Goal: Information Seeking & Learning: Learn about a topic

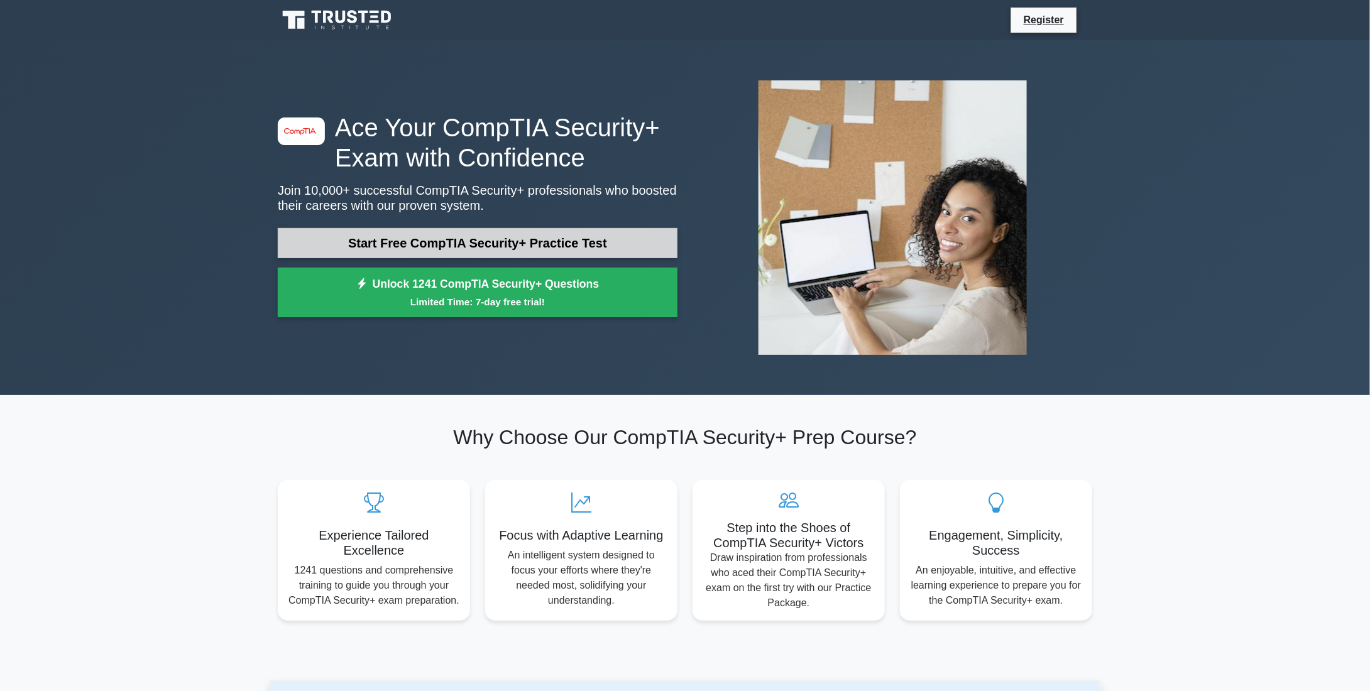
click at [566, 239] on link "Start Free CompTIA Security+ Practice Test" at bounding box center [478, 243] width 400 height 30
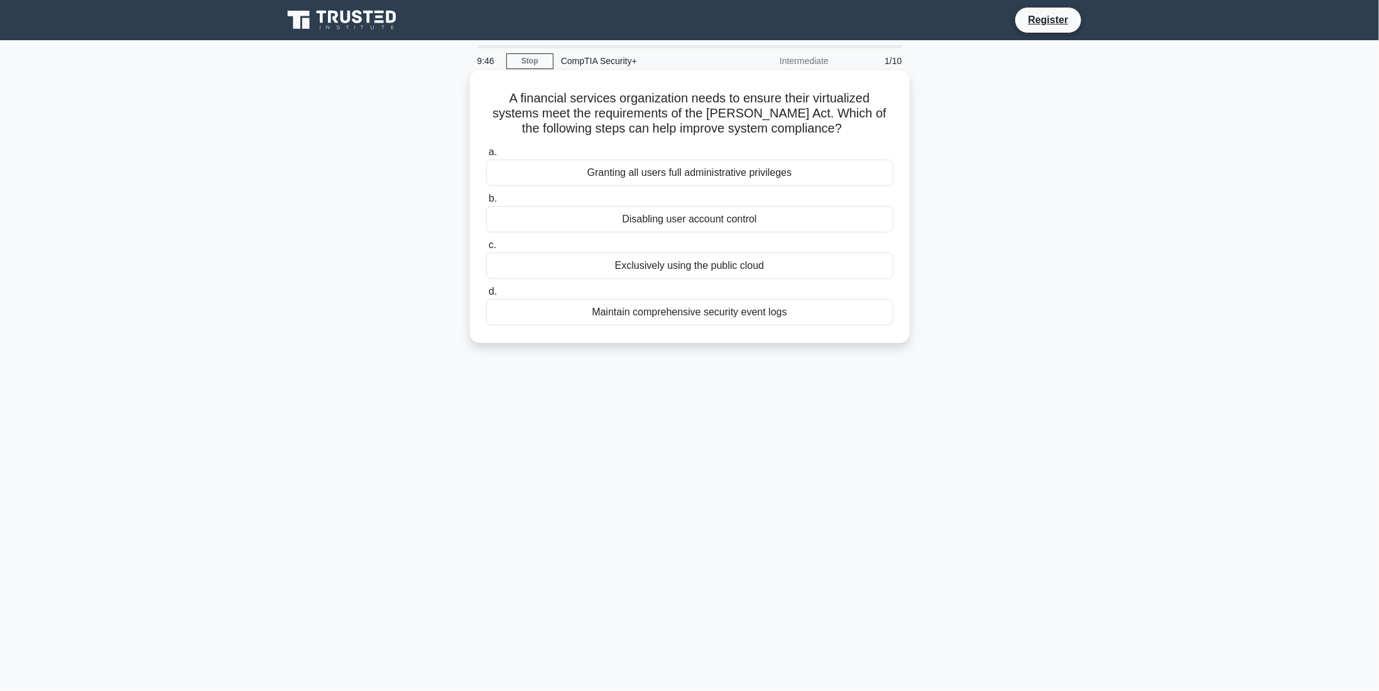
click at [706, 227] on div "Disabling user account control" at bounding box center [689, 219] width 407 height 26
click at [486, 203] on input "b. Disabling user account control" at bounding box center [486, 199] width 0 height 8
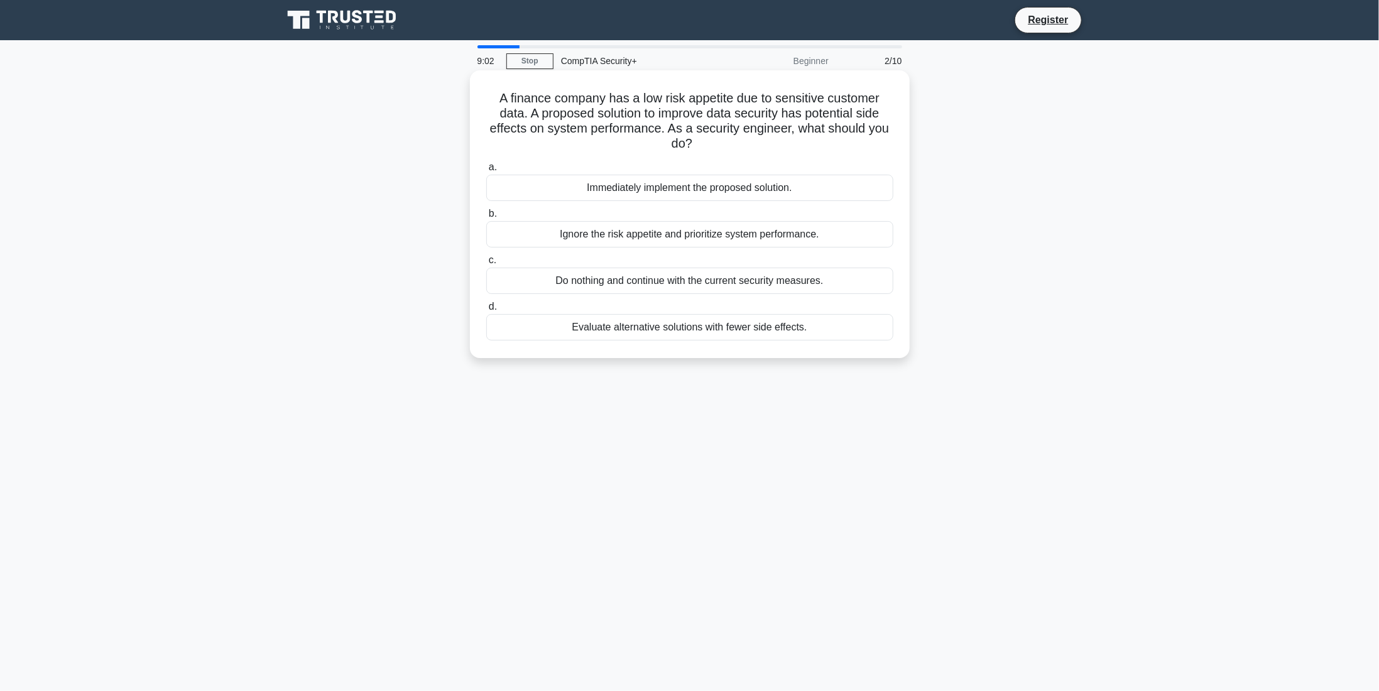
click at [639, 331] on div "Evaluate alternative solutions with fewer side effects." at bounding box center [689, 327] width 407 height 26
click at [704, 329] on div "Evaluate alternative solutions with fewer side effects." at bounding box center [689, 327] width 407 height 26
click at [486, 311] on input "d. Evaluate alternative solutions with fewer side effects." at bounding box center [486, 307] width 0 height 8
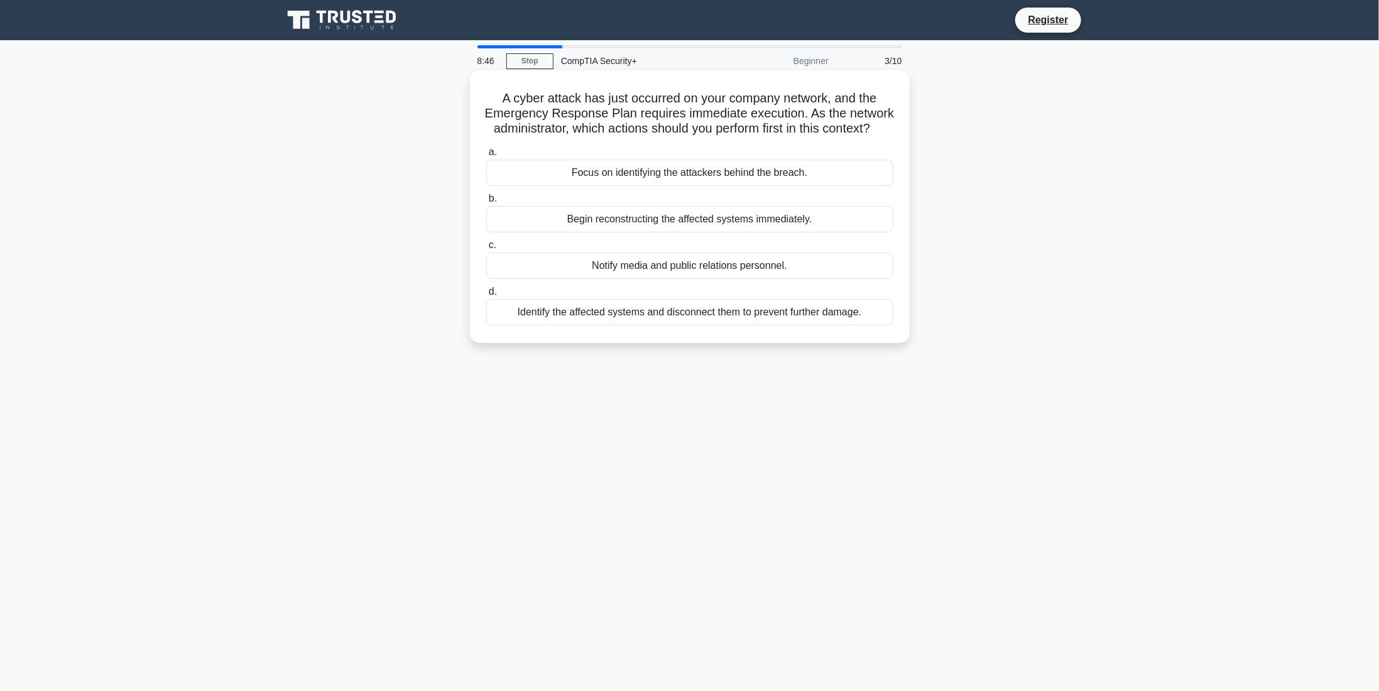
click at [685, 325] on div "Identify the affected systems and disconnect them to prevent further damage." at bounding box center [689, 312] width 407 height 26
click at [486, 296] on input "d. Identify the affected systems and disconnect them to prevent further damage." at bounding box center [486, 292] width 0 height 8
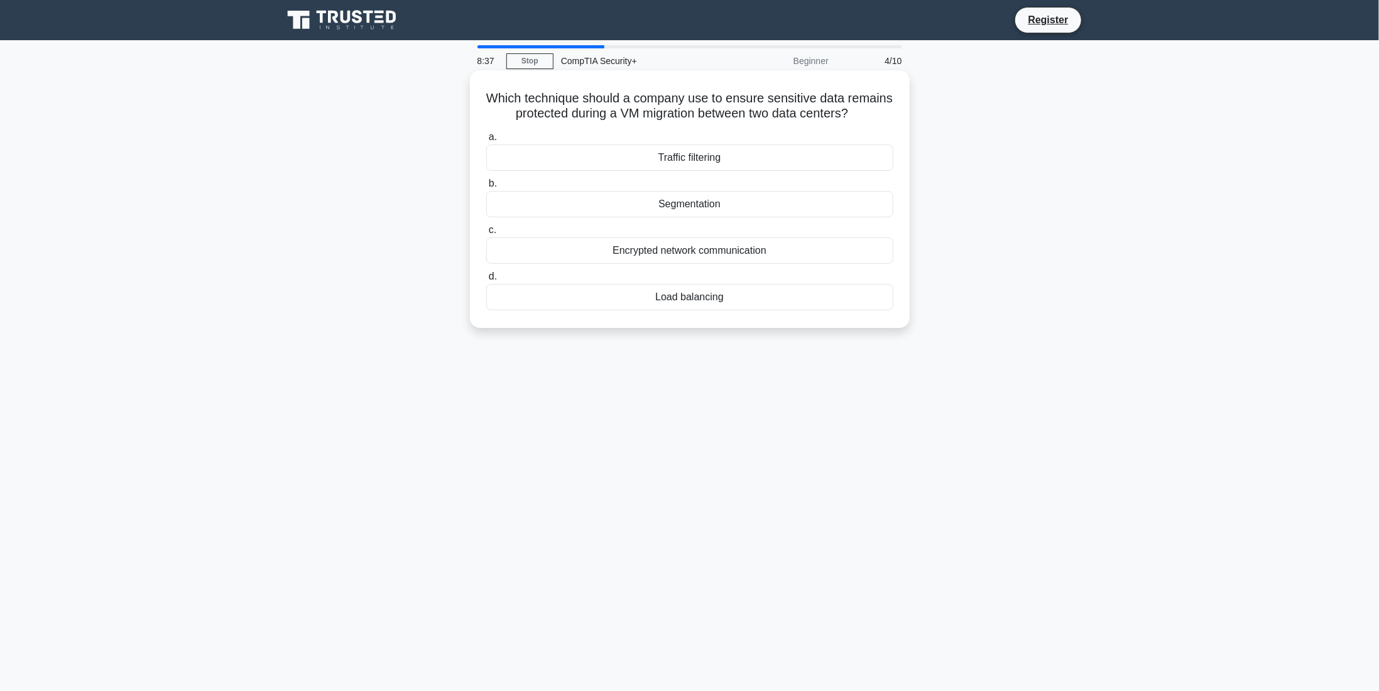
click at [722, 264] on div "Encrypted network communication" at bounding box center [689, 250] width 407 height 26
click at [486, 234] on input "c. Encrypted network communication" at bounding box center [486, 230] width 0 height 8
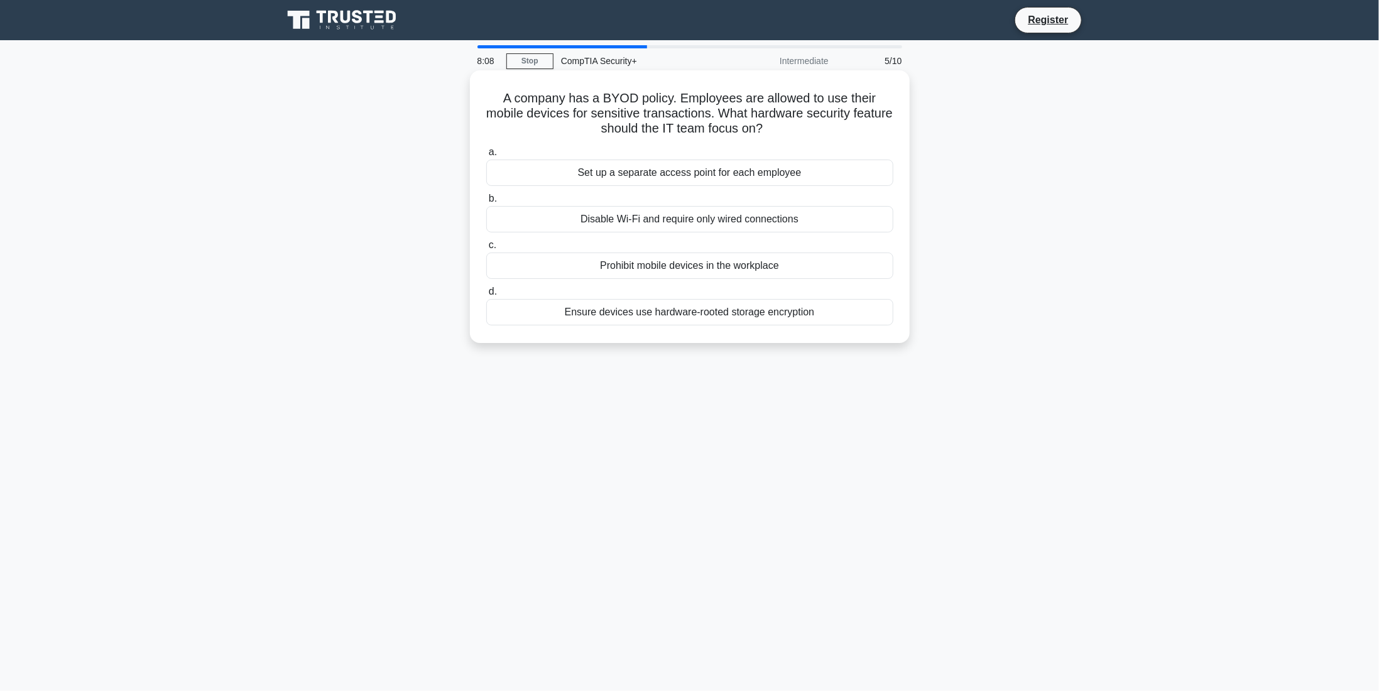
click at [660, 312] on div "Ensure devices use hardware-rooted storage encryption" at bounding box center [689, 312] width 407 height 26
click at [486, 296] on input "d. Ensure devices use hardware-rooted storage encryption" at bounding box center [486, 292] width 0 height 8
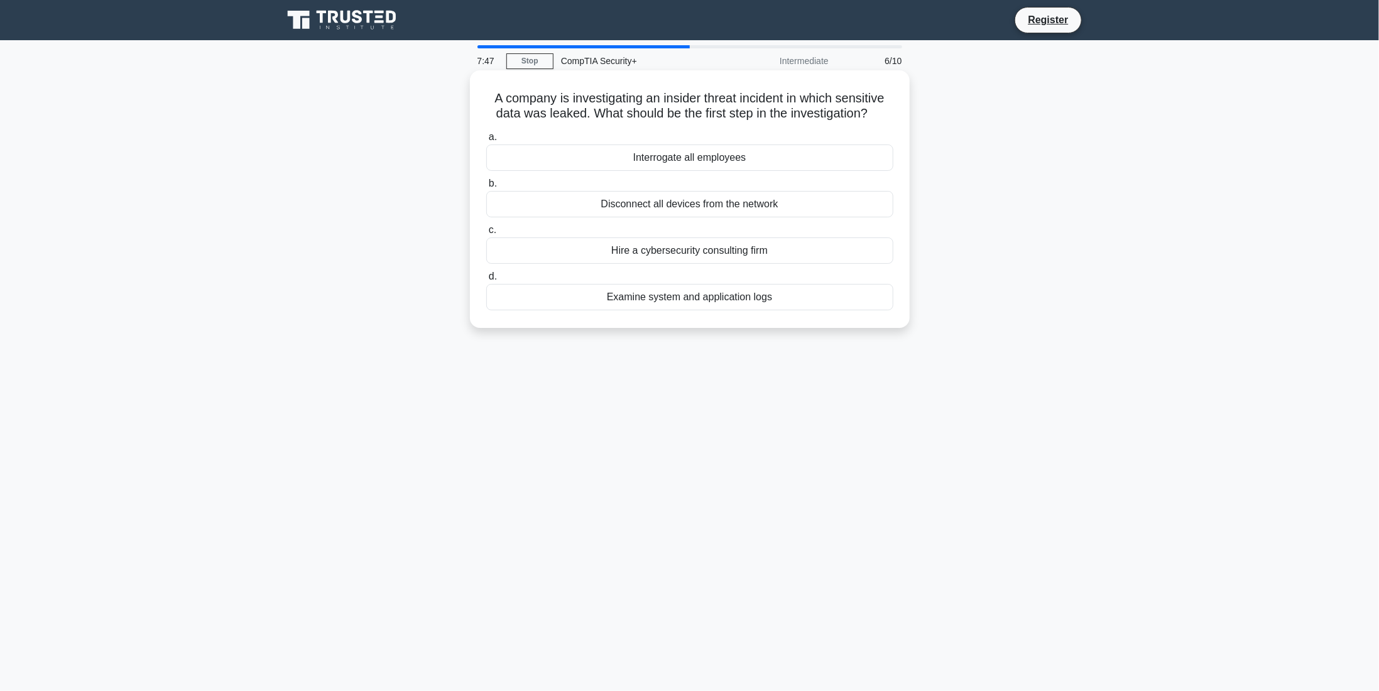
click at [805, 202] on div "Disconnect all devices from the network" at bounding box center [689, 204] width 407 height 26
click at [486, 188] on input "b. Disconnect all devices from the network" at bounding box center [486, 184] width 0 height 8
click at [760, 247] on div "Contact law enforcement to report the phishing attempts" at bounding box center [689, 250] width 407 height 26
click at [486, 234] on input "c. Contact law enforcement to report the phishing attempts" at bounding box center [486, 230] width 0 height 8
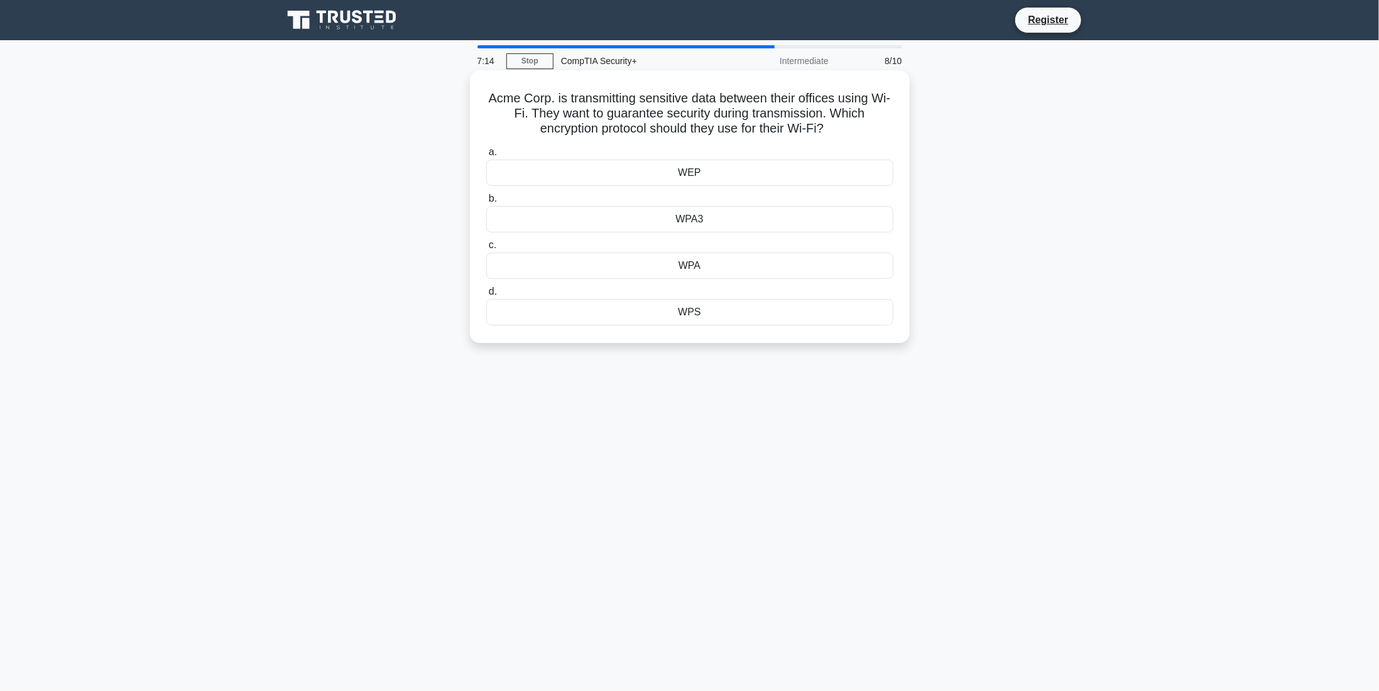
click at [702, 313] on div "WPS" at bounding box center [689, 312] width 407 height 26
click at [486, 296] on input "d. WPS" at bounding box center [486, 292] width 0 height 8
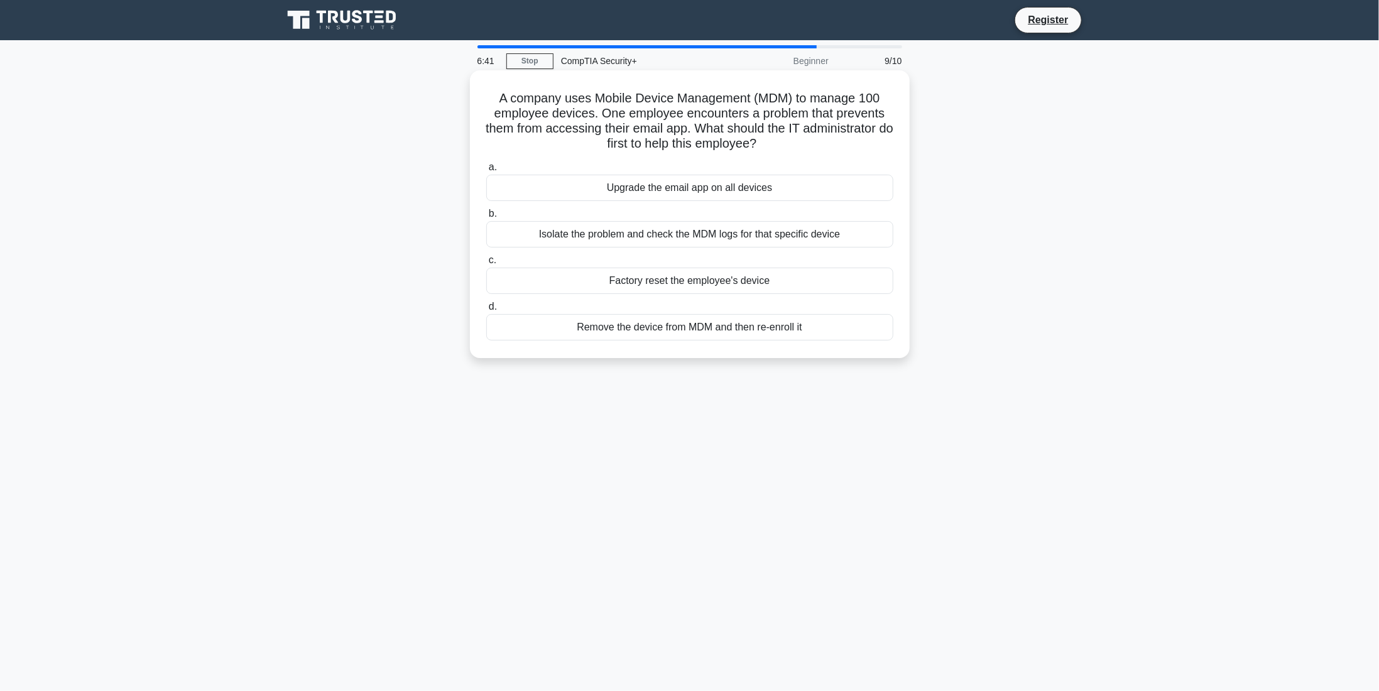
click at [655, 237] on div "Isolate the problem and check the MDM logs for that specific device" at bounding box center [689, 234] width 407 height 26
click at [486, 218] on input "b. Isolate the problem and check the MDM logs for that specific device" at bounding box center [486, 214] width 0 height 8
click at [780, 282] on div "Implement multi-factor authentication for access" at bounding box center [689, 281] width 407 height 26
click at [486, 264] on input "c. Implement multi-factor authentication for access" at bounding box center [486, 260] width 0 height 8
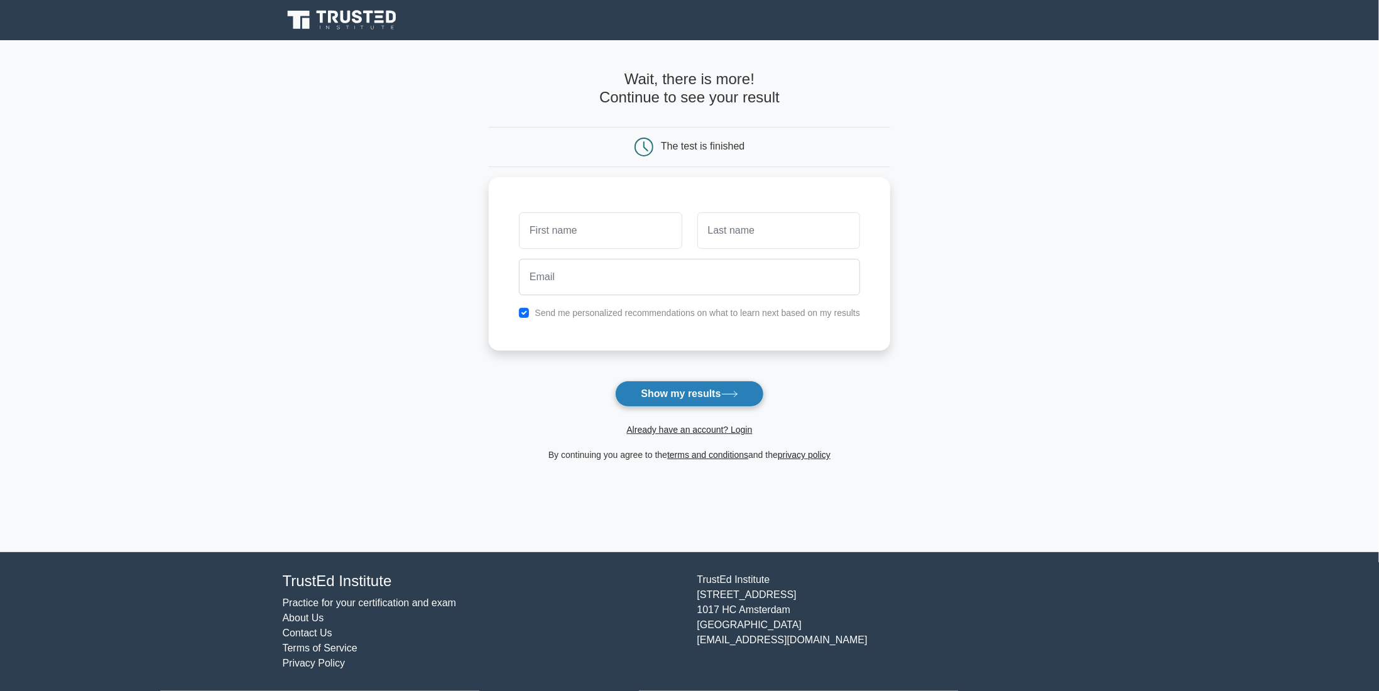
click at [683, 381] on button "Show my results" at bounding box center [689, 394] width 148 height 26
click at [604, 233] on input "text" at bounding box center [600, 227] width 163 height 36
type input "ee"
type input "aa"
type input "fsdf@gmail.com"
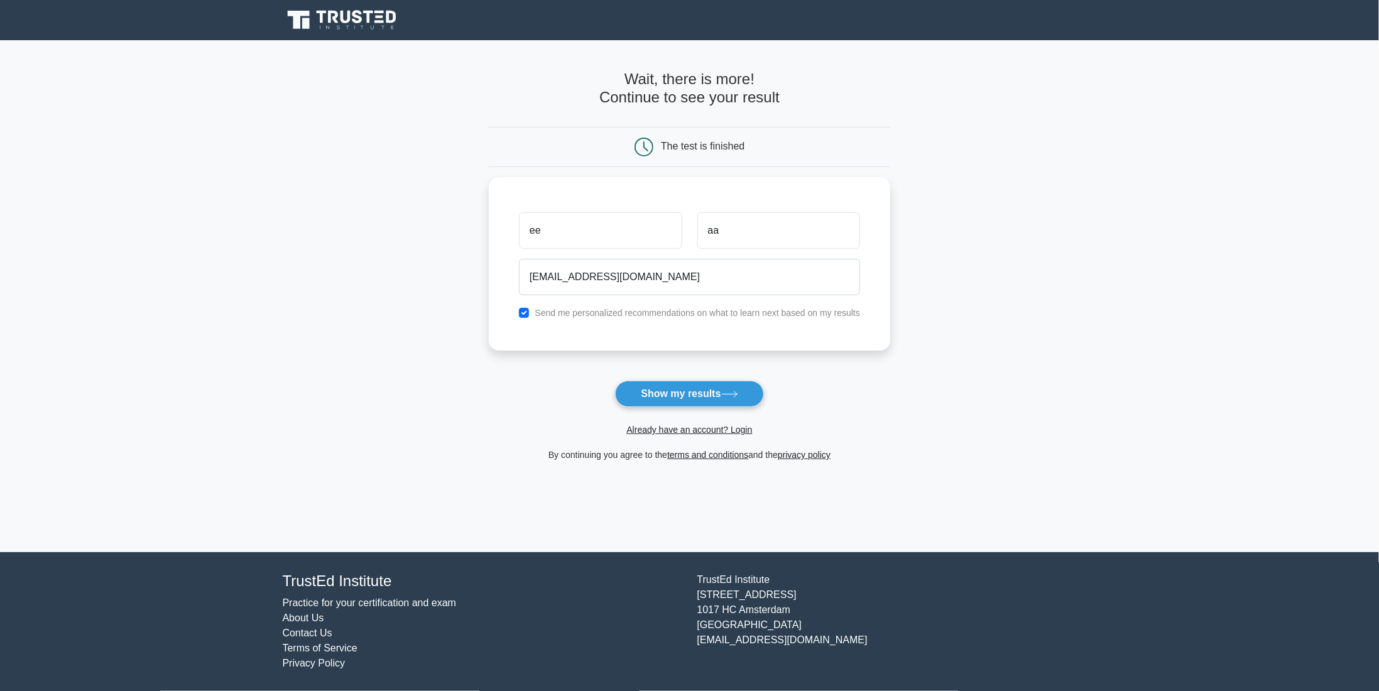
click at [680, 393] on button "Show my results" at bounding box center [689, 394] width 148 height 26
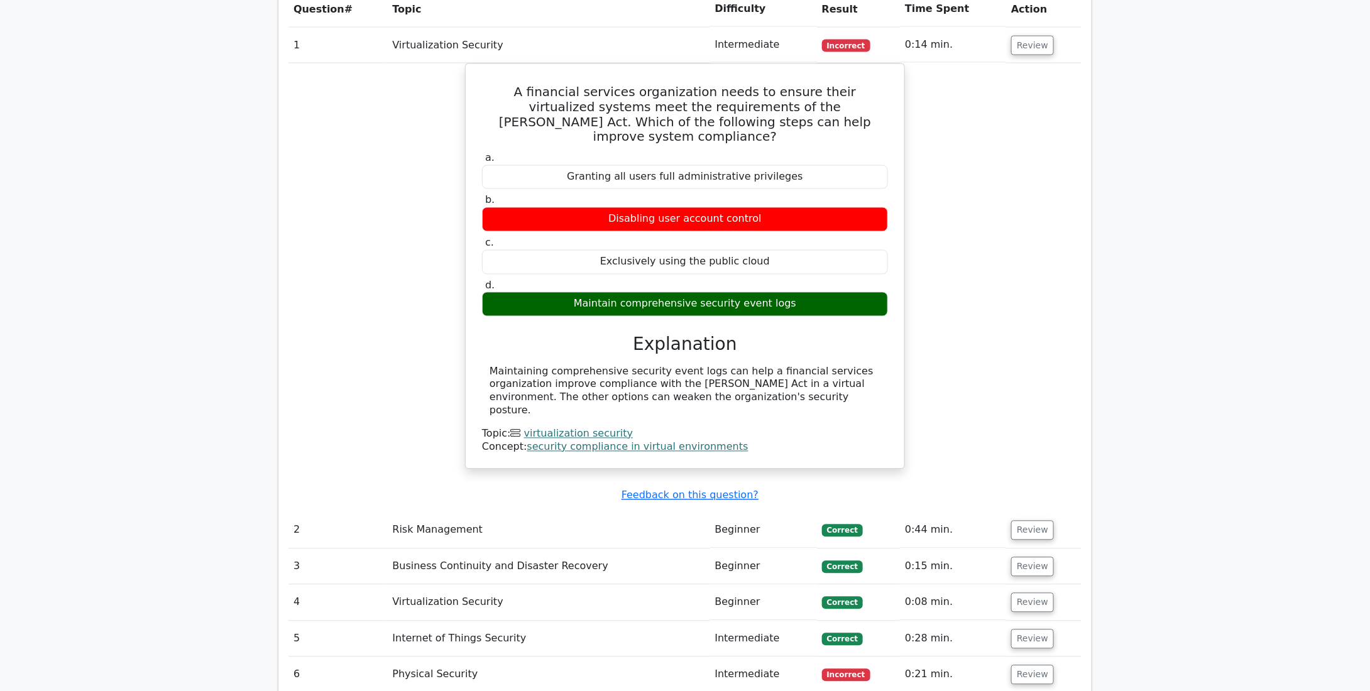
scroll to position [1194, 0]
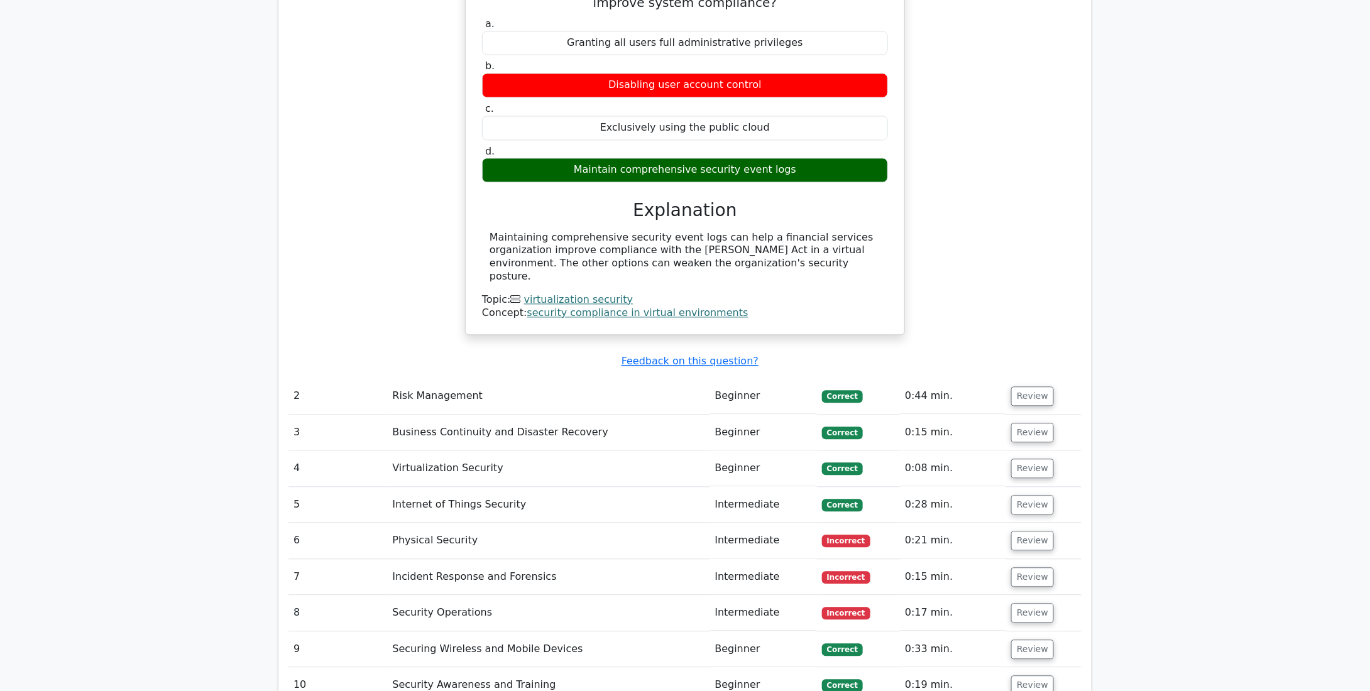
click at [550, 379] on td "Risk Management" at bounding box center [548, 397] width 322 height 36
click at [501, 379] on td "Risk Management" at bounding box center [548, 397] width 322 height 36
click at [469, 379] on td "Risk Management" at bounding box center [548, 397] width 322 height 36
click at [1025, 387] on button "Review" at bounding box center [1032, 396] width 43 height 19
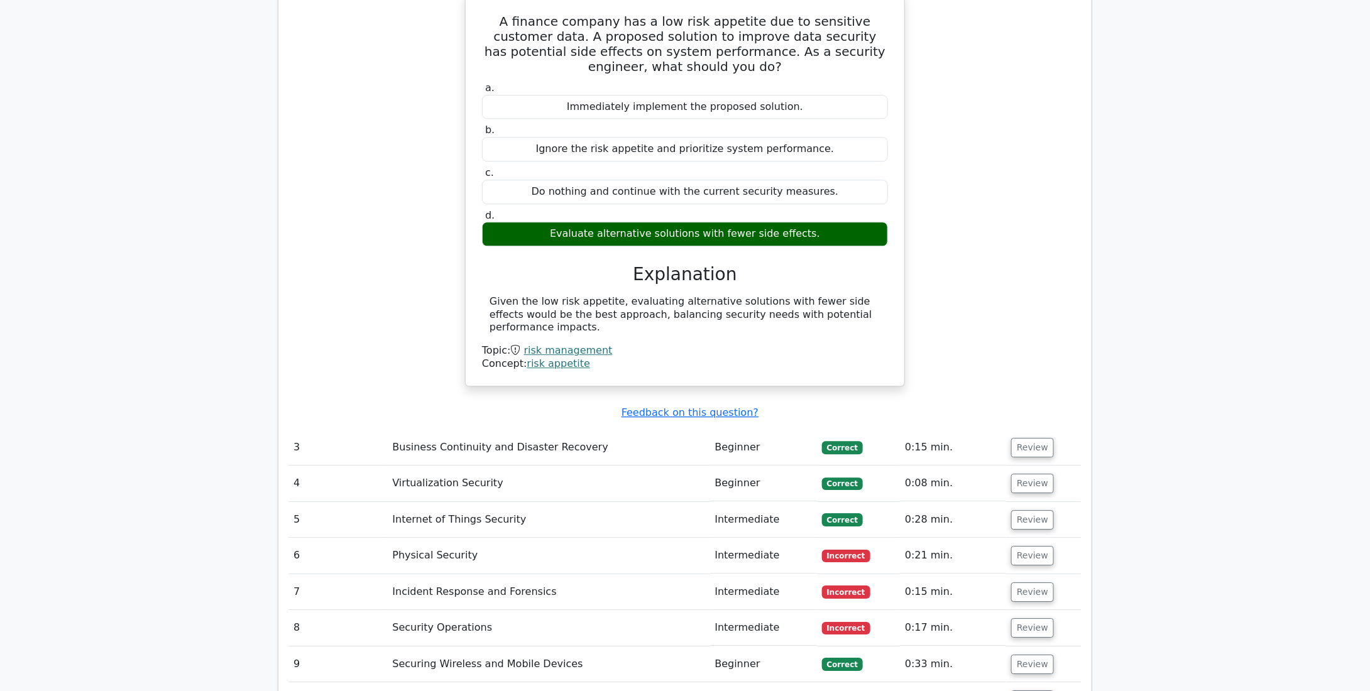
scroll to position [1633, 0]
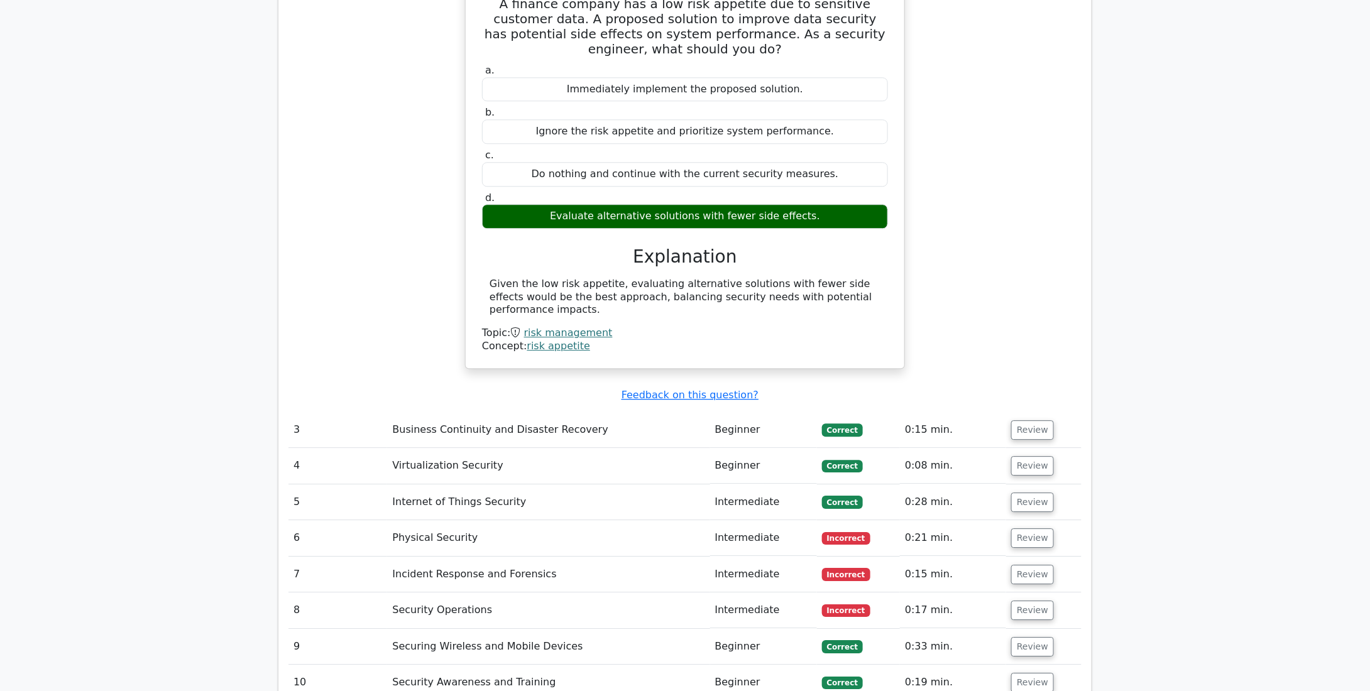
click at [868, 412] on td "Correct" at bounding box center [858, 430] width 83 height 36
click at [1018, 420] on button "Review" at bounding box center [1032, 429] width 43 height 19
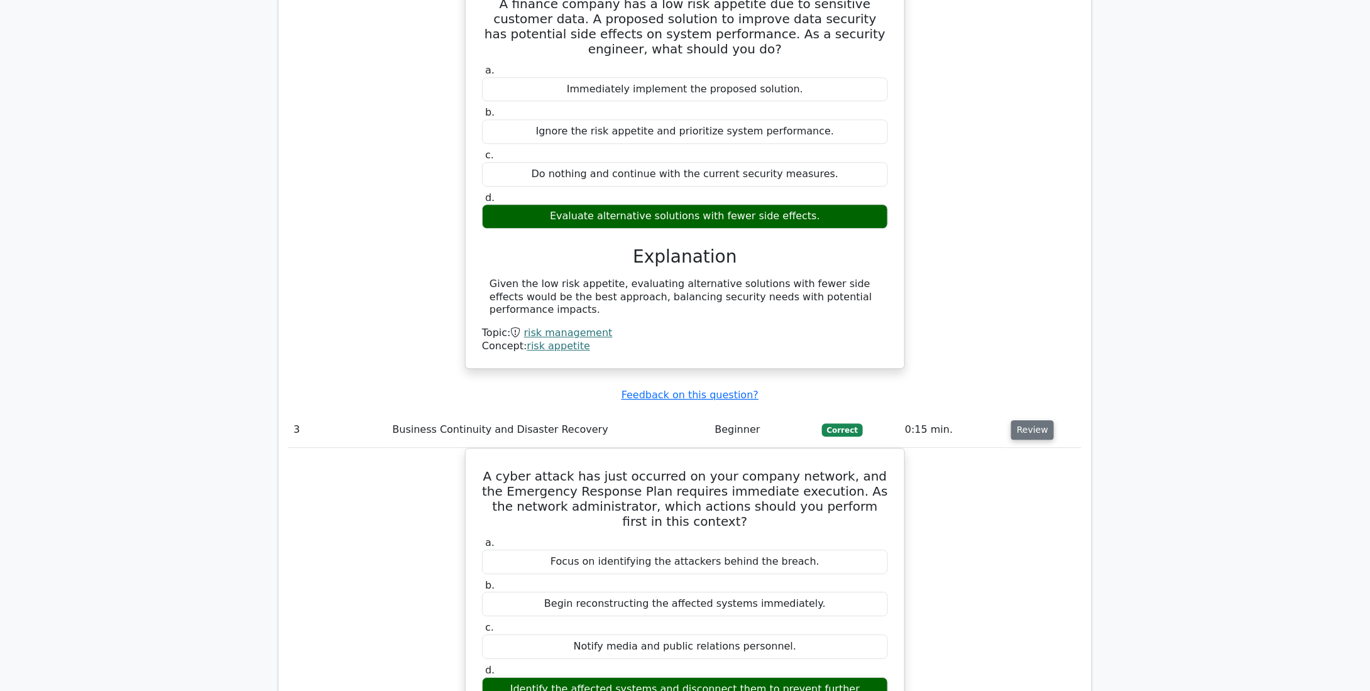
click at [1040, 420] on button "Review" at bounding box center [1032, 429] width 43 height 19
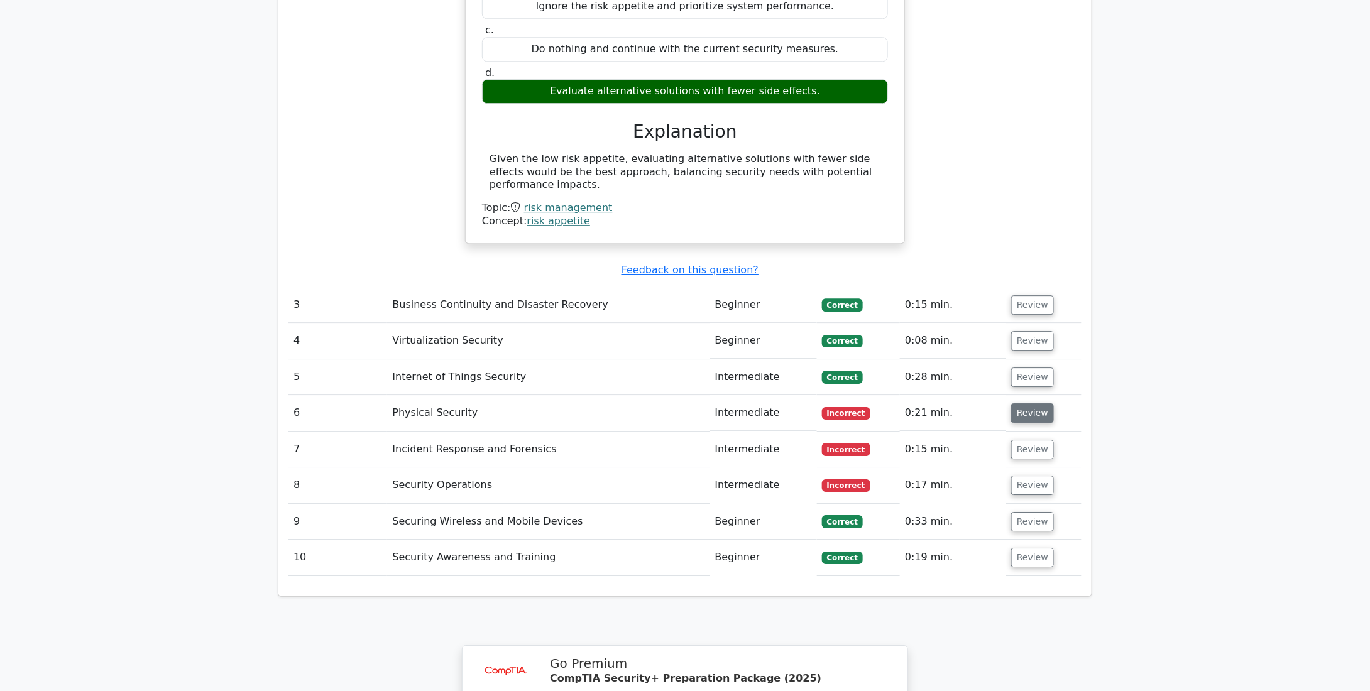
scroll to position [1759, 0]
click at [1030, 330] on button "Review" at bounding box center [1032, 339] width 43 height 19
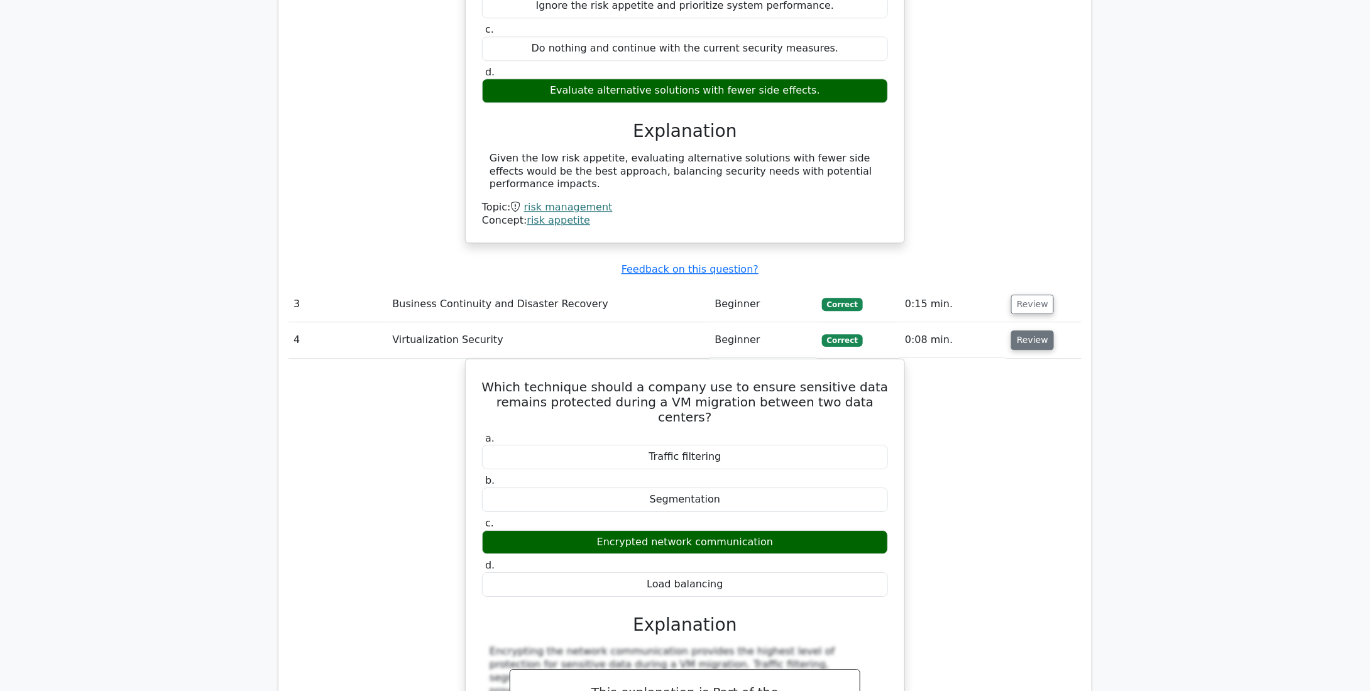
click at [1030, 330] on button "Review" at bounding box center [1032, 339] width 43 height 19
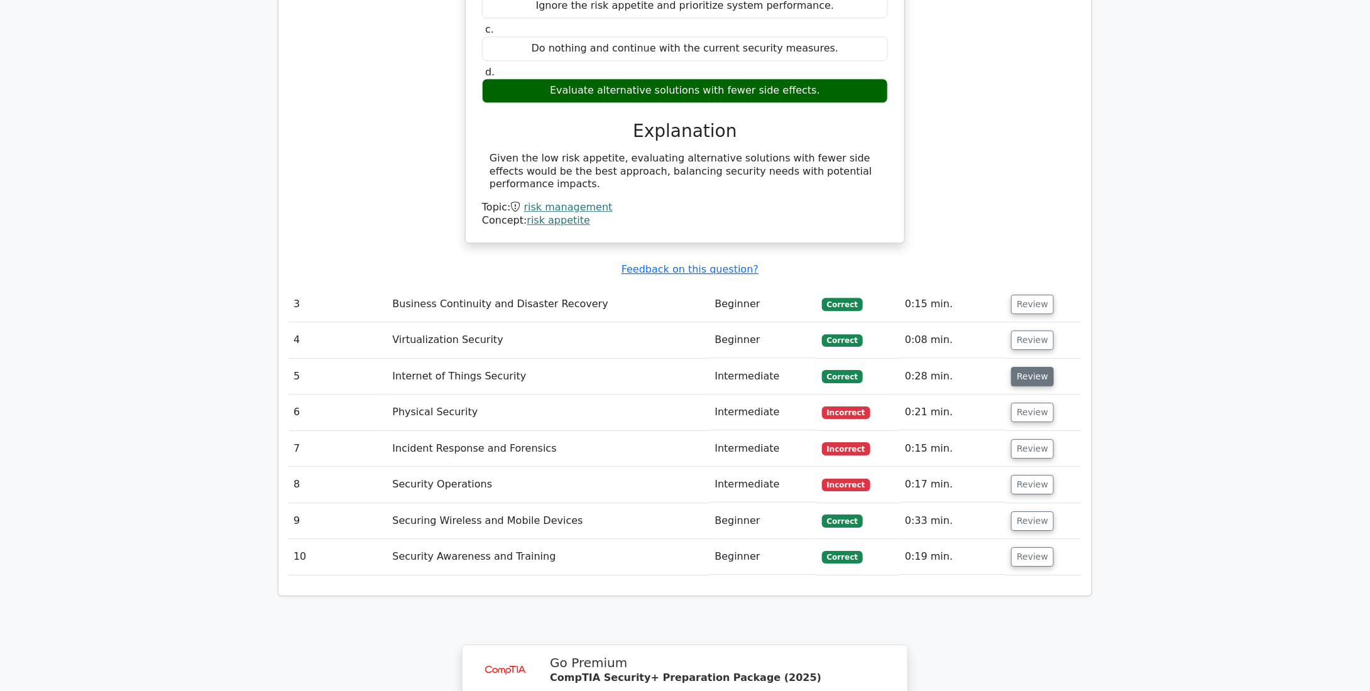
click at [1029, 367] on button "Review" at bounding box center [1032, 376] width 43 height 19
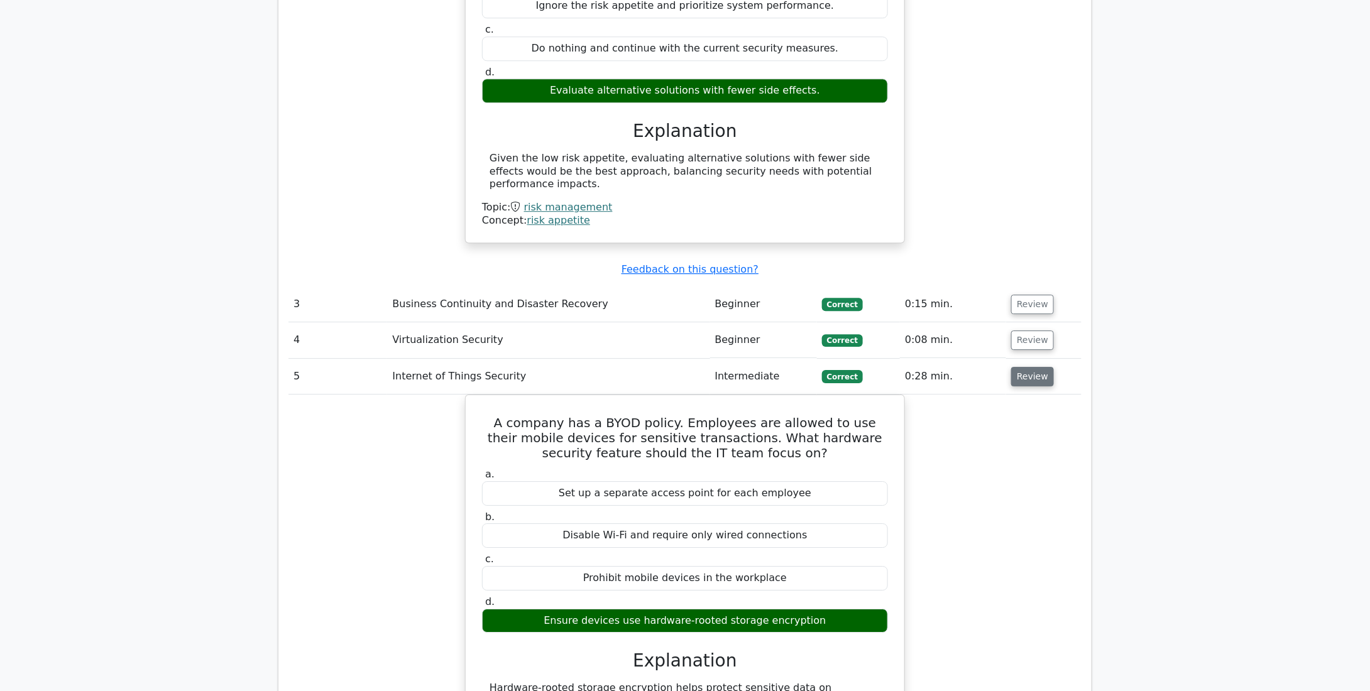
click at [1029, 367] on button "Review" at bounding box center [1032, 376] width 43 height 19
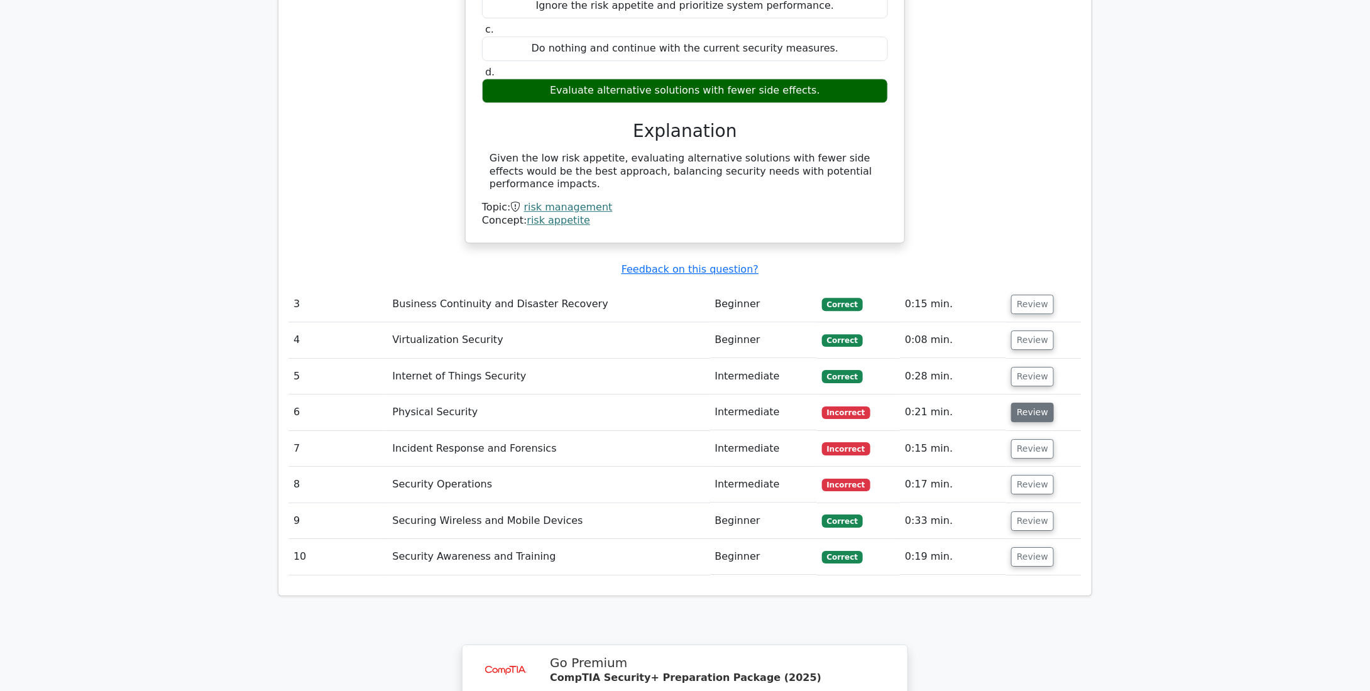
click at [1025, 403] on button "Review" at bounding box center [1032, 412] width 43 height 19
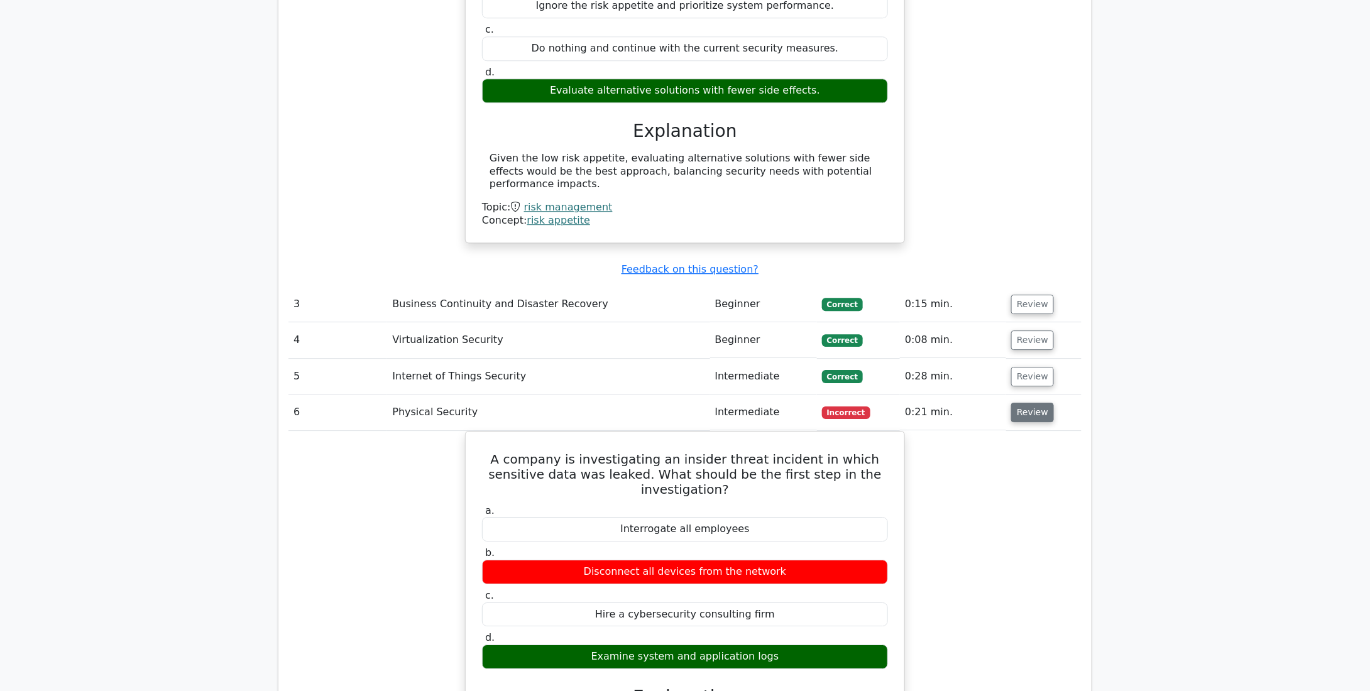
click at [1025, 403] on button "Review" at bounding box center [1032, 412] width 43 height 19
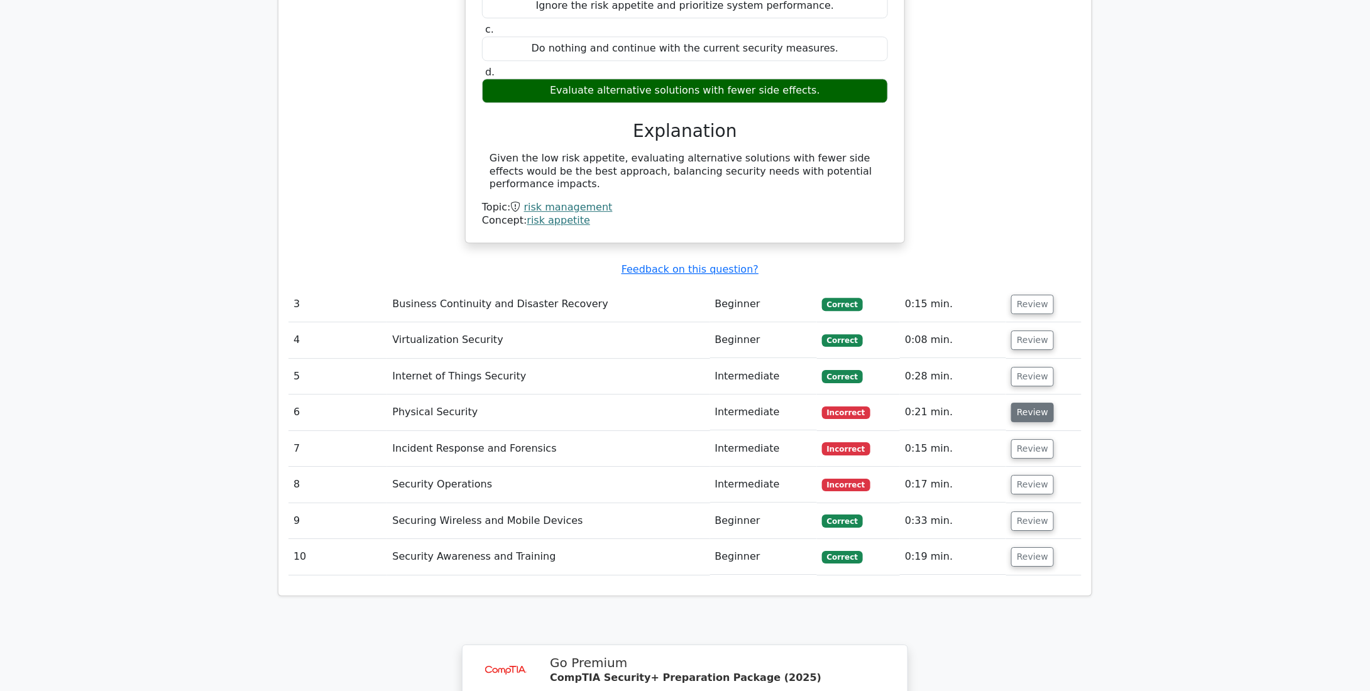
click at [1025, 403] on button "Review" at bounding box center [1032, 412] width 43 height 19
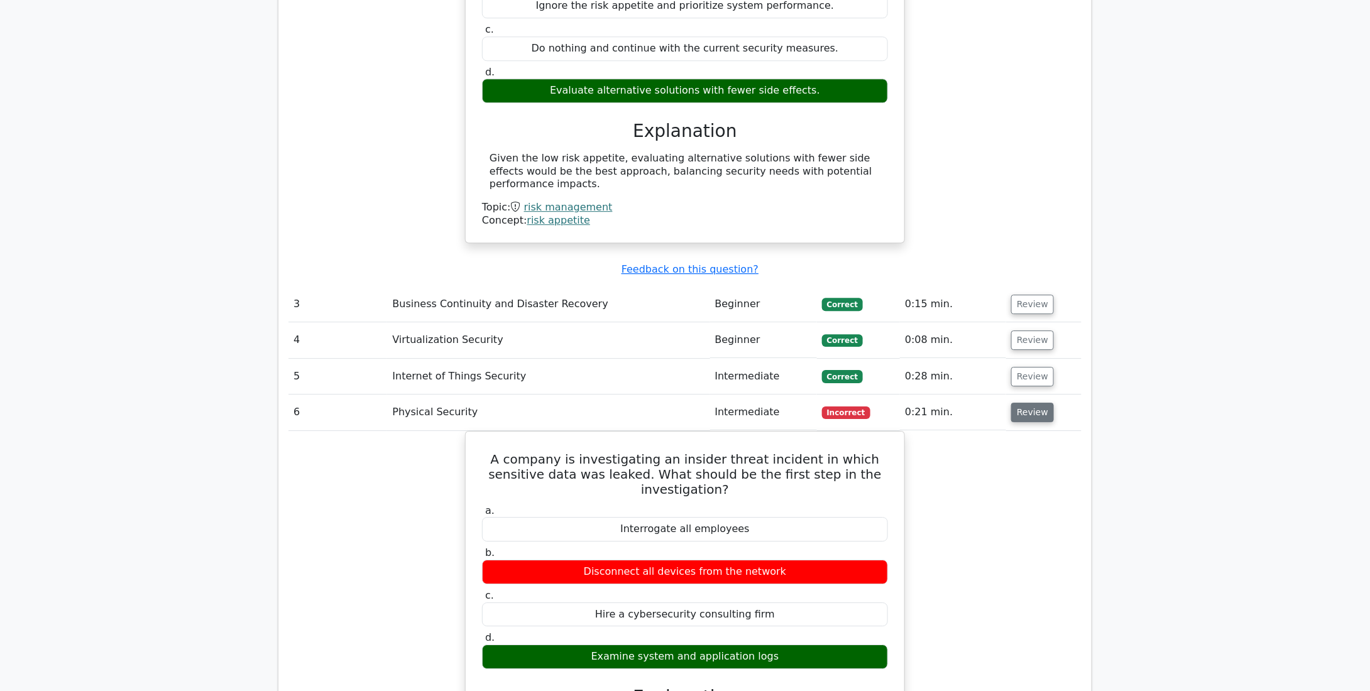
click at [1026, 403] on button "Review" at bounding box center [1032, 412] width 43 height 19
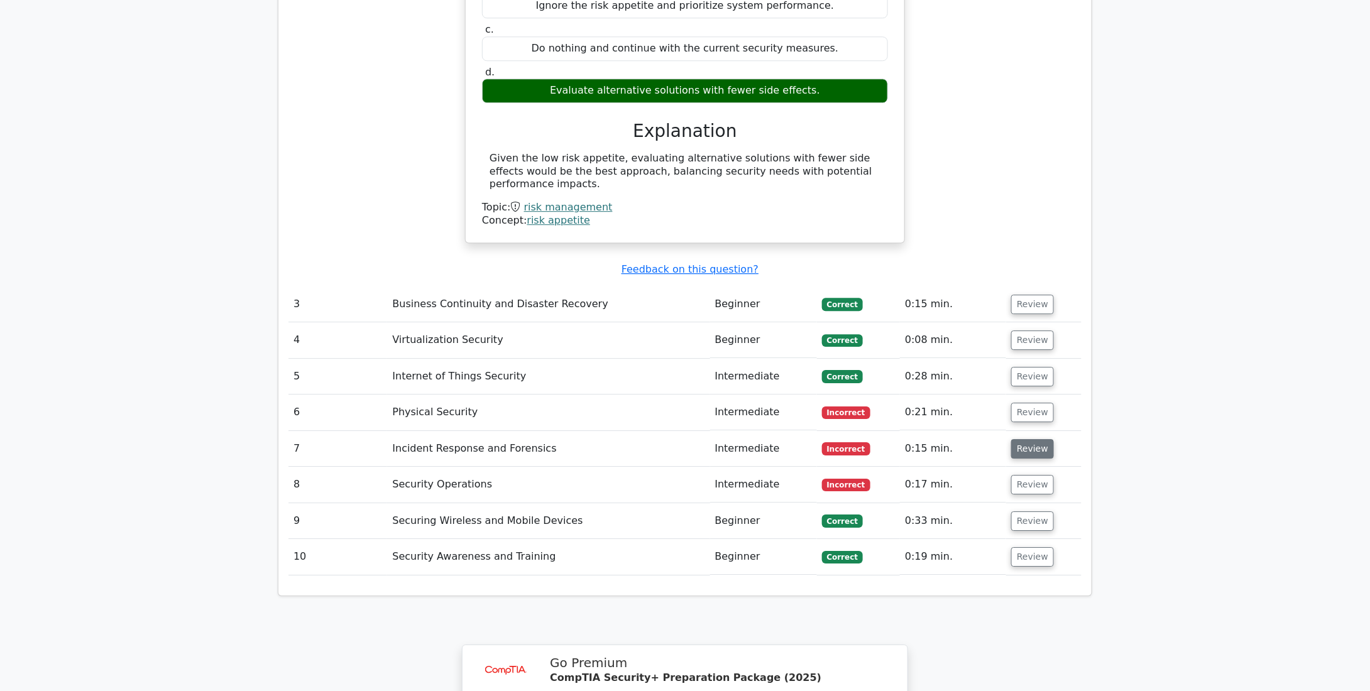
click at [1036, 439] on button "Review" at bounding box center [1032, 448] width 43 height 19
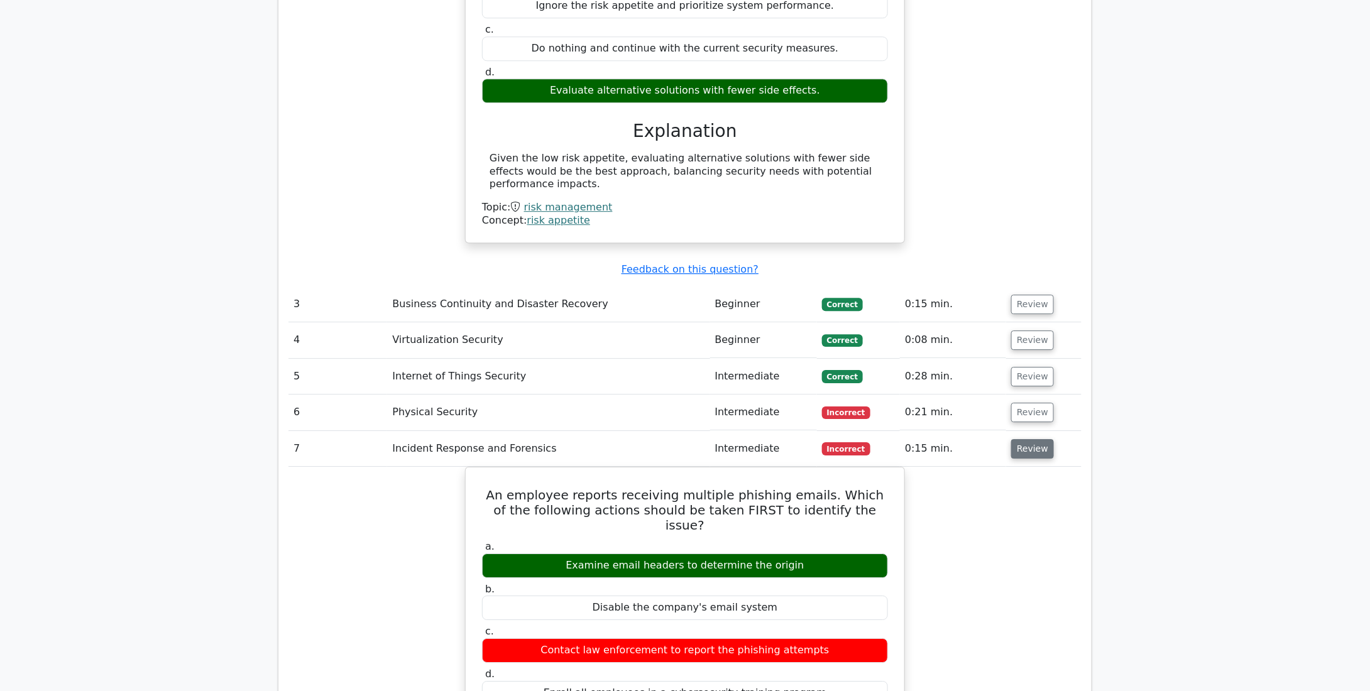
click at [1027, 439] on button "Review" at bounding box center [1032, 448] width 43 height 19
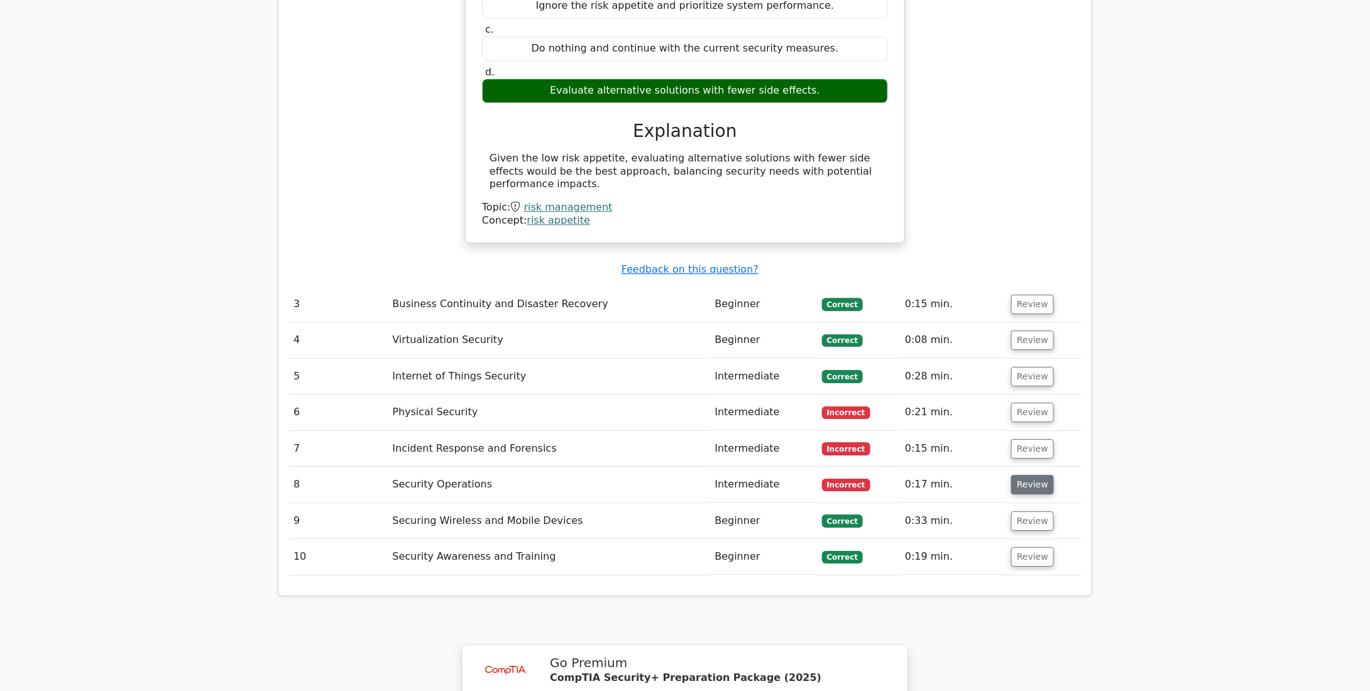
click at [1033, 475] on button "Review" at bounding box center [1032, 484] width 43 height 19
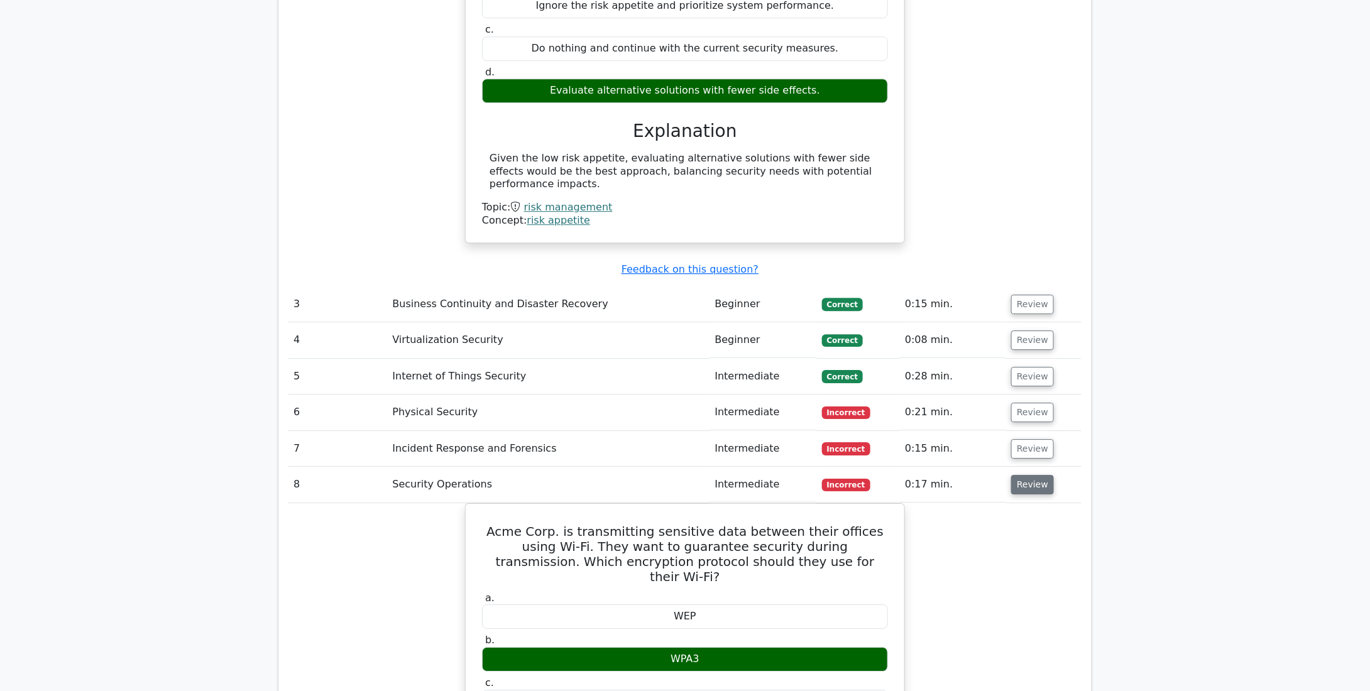
click at [1029, 475] on button "Review" at bounding box center [1032, 484] width 43 height 19
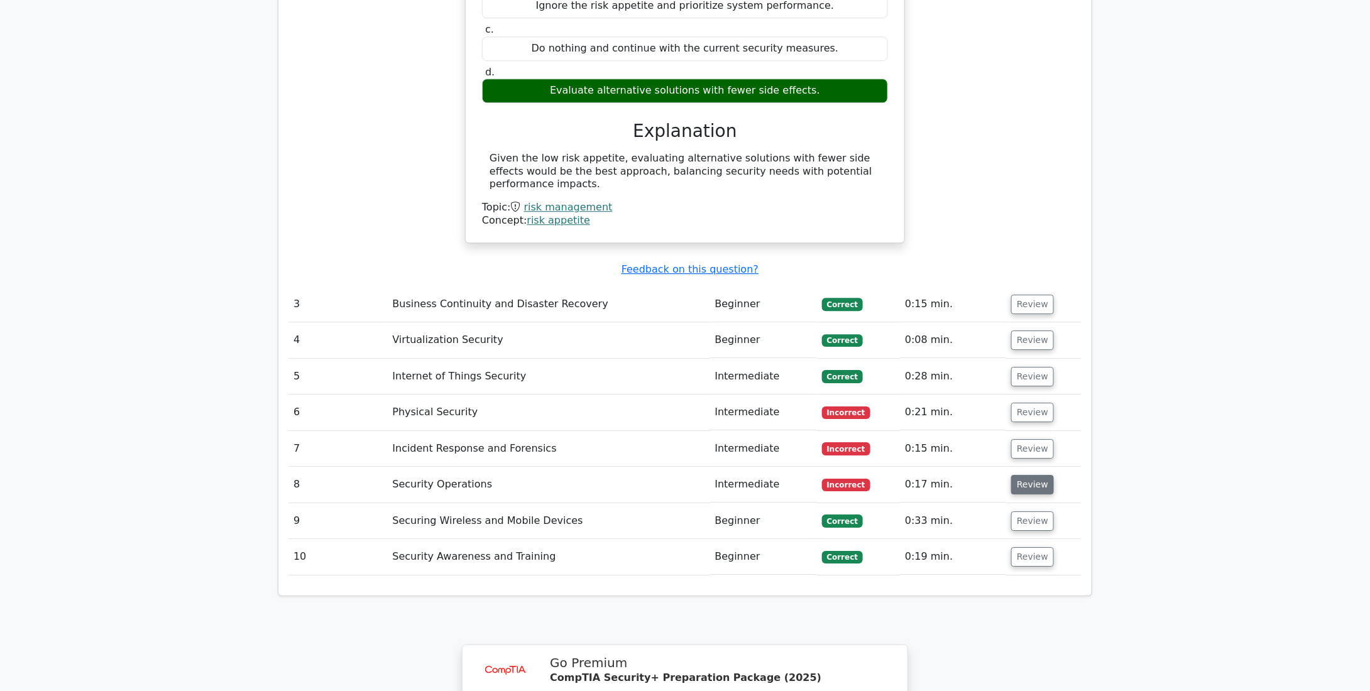
click at [1032, 475] on button "Review" at bounding box center [1032, 484] width 43 height 19
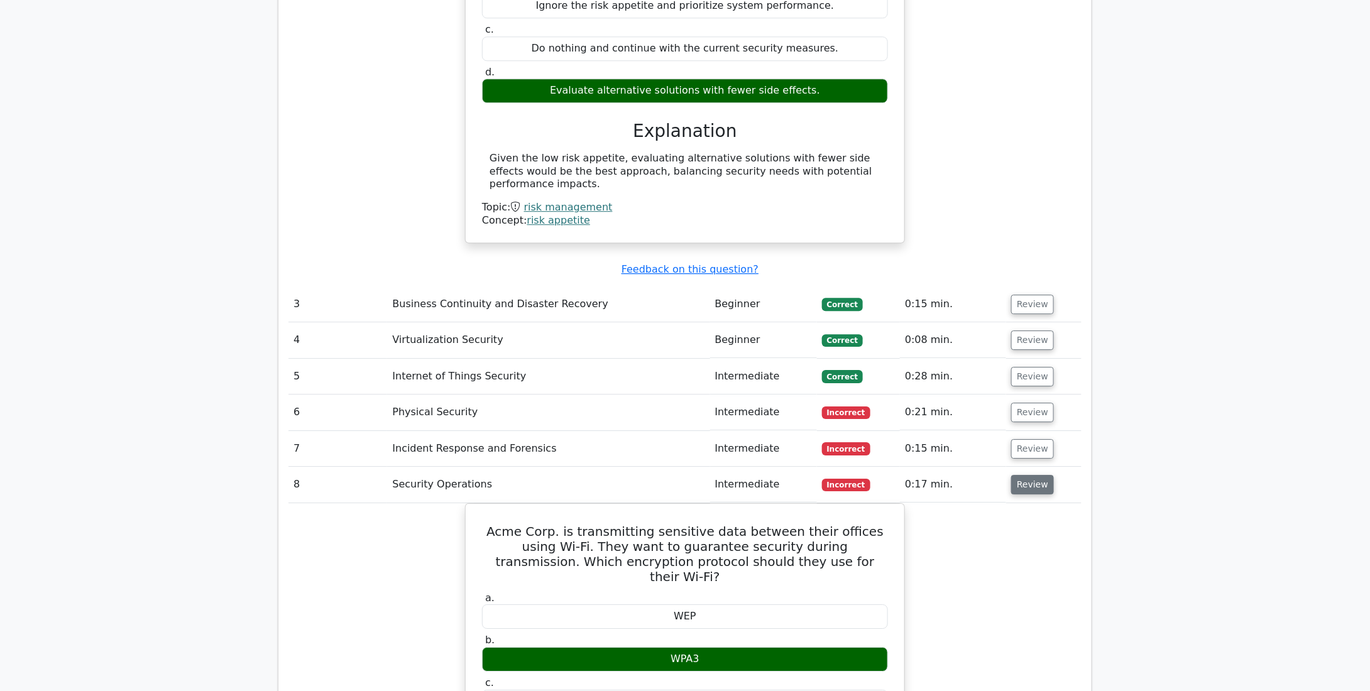
click at [1031, 475] on button "Review" at bounding box center [1032, 484] width 43 height 19
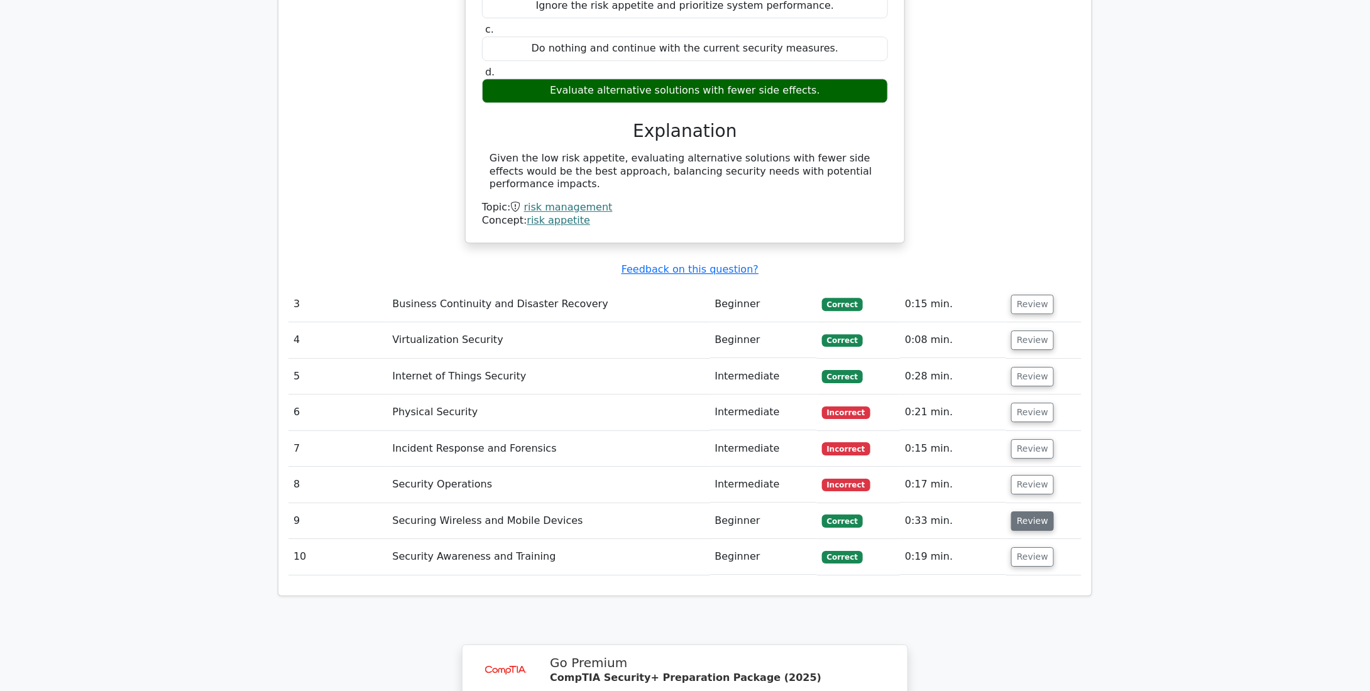
click at [1030, 511] on button "Review" at bounding box center [1032, 520] width 43 height 19
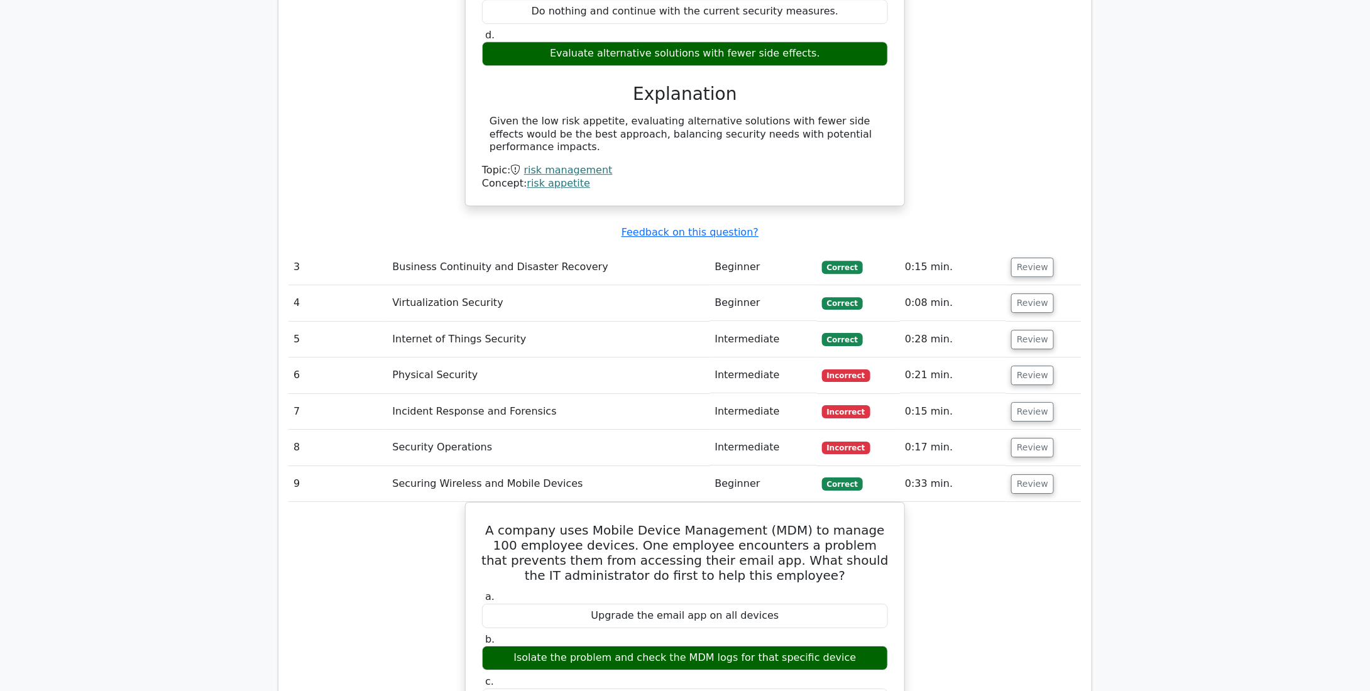
scroll to position [1822, 0]
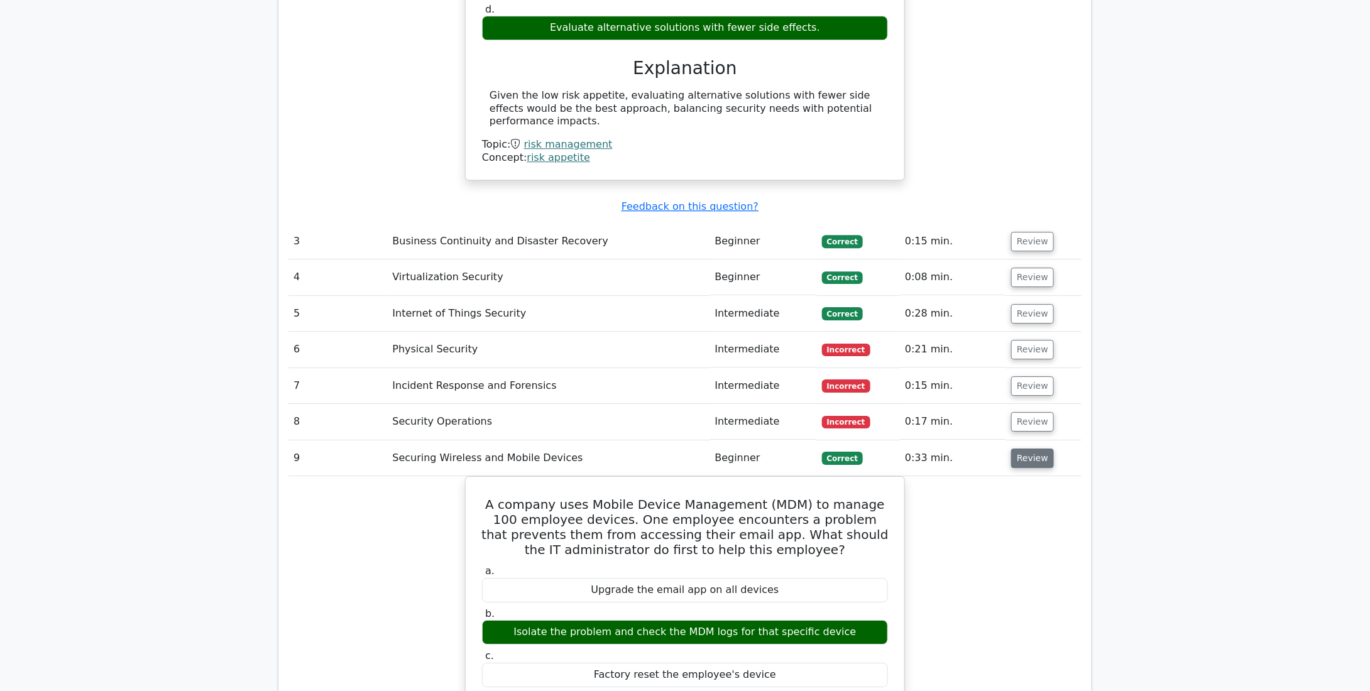
click at [1021, 449] on button "Review" at bounding box center [1032, 458] width 43 height 19
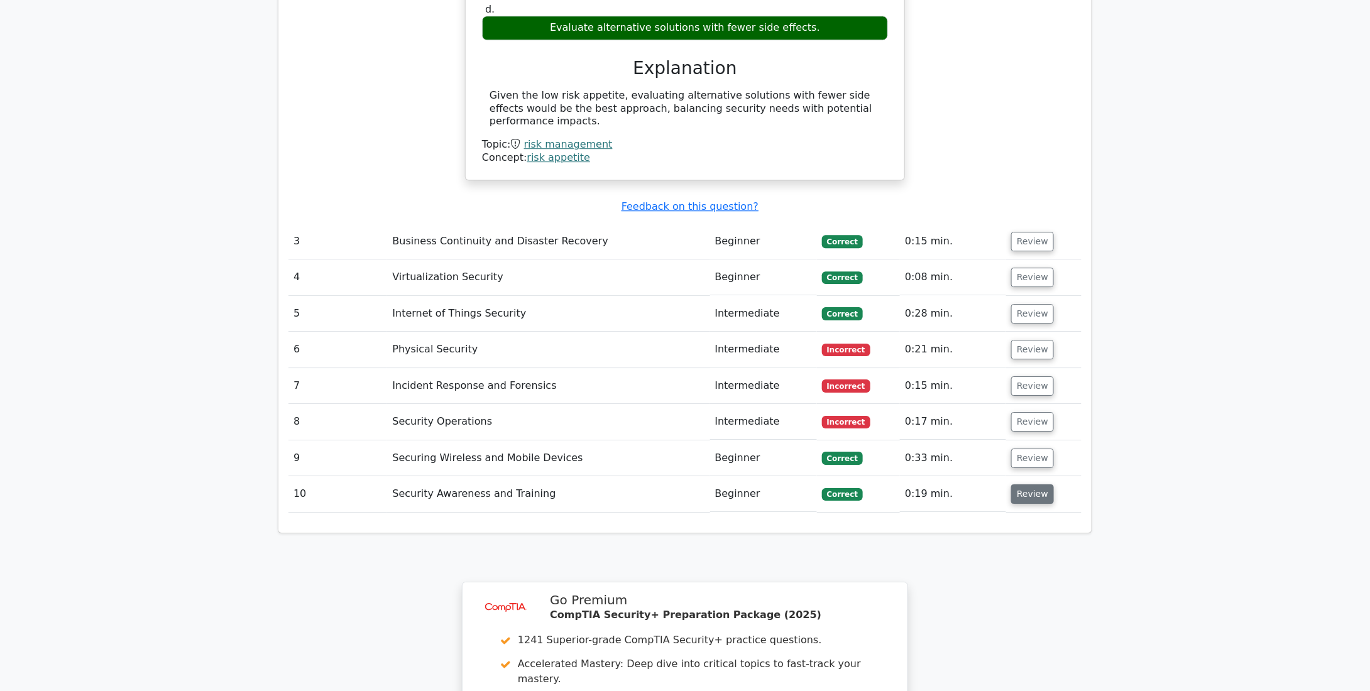
click at [1021, 484] on button "Review" at bounding box center [1032, 493] width 43 height 19
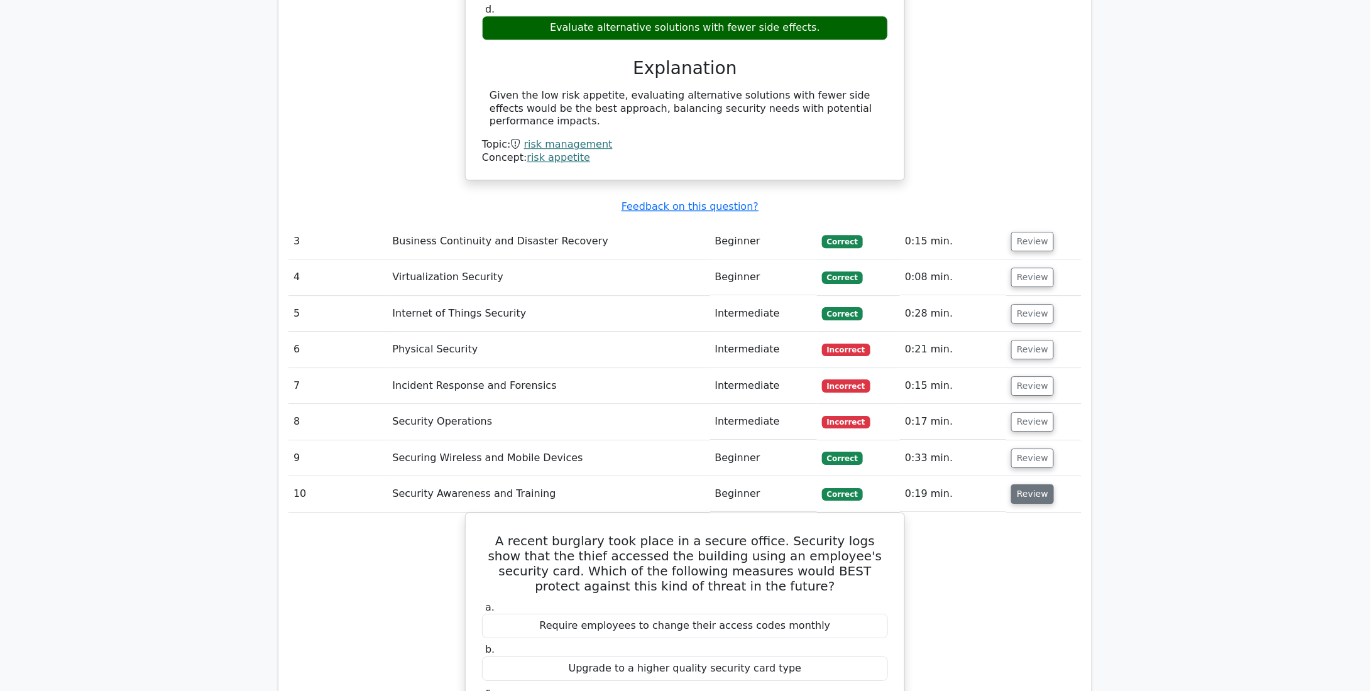
click at [1018, 484] on button "Review" at bounding box center [1032, 493] width 43 height 19
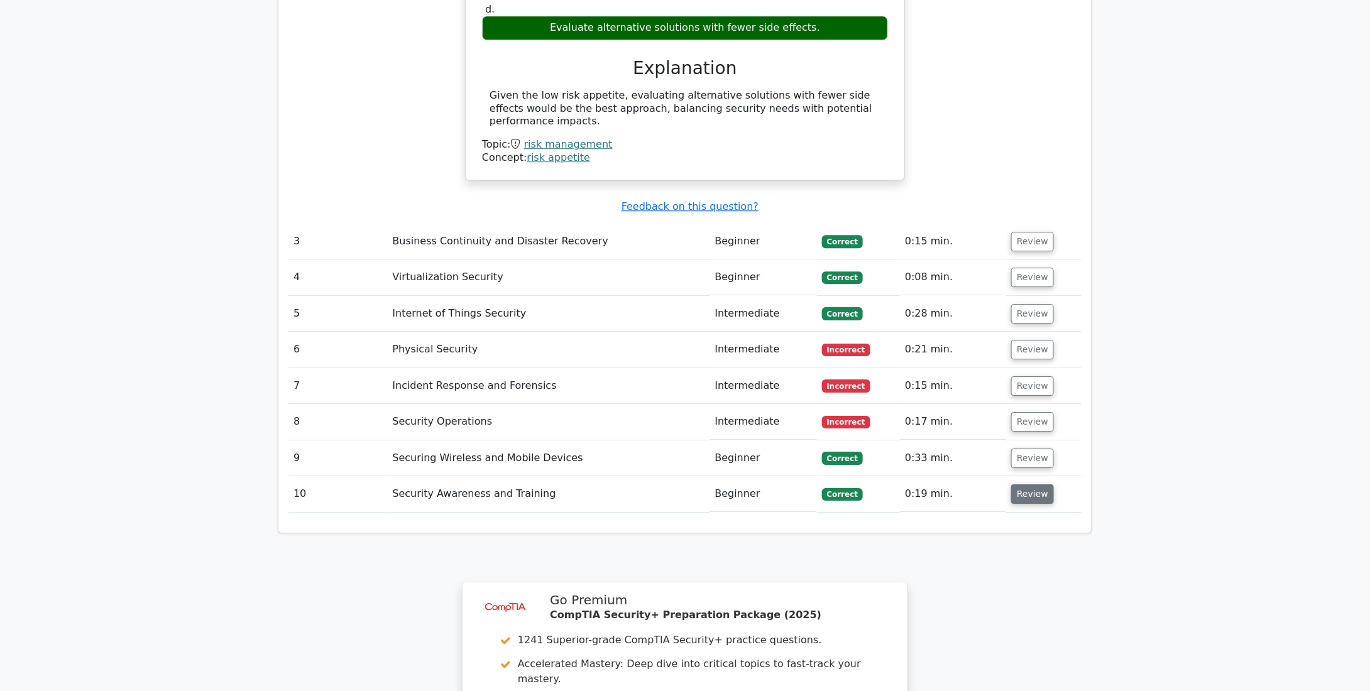
click at [1018, 484] on button "Review" at bounding box center [1032, 493] width 43 height 19
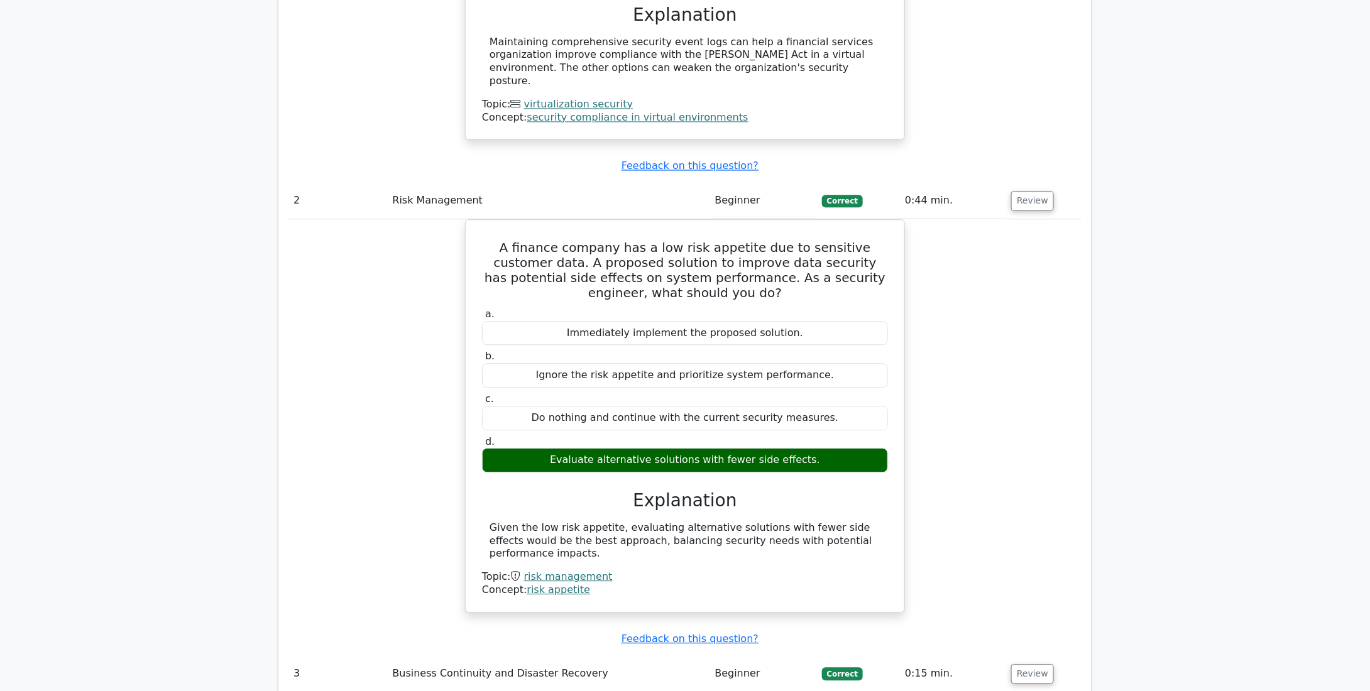
scroll to position [1319, 0]
